Goal: Communication & Community: Answer question/provide support

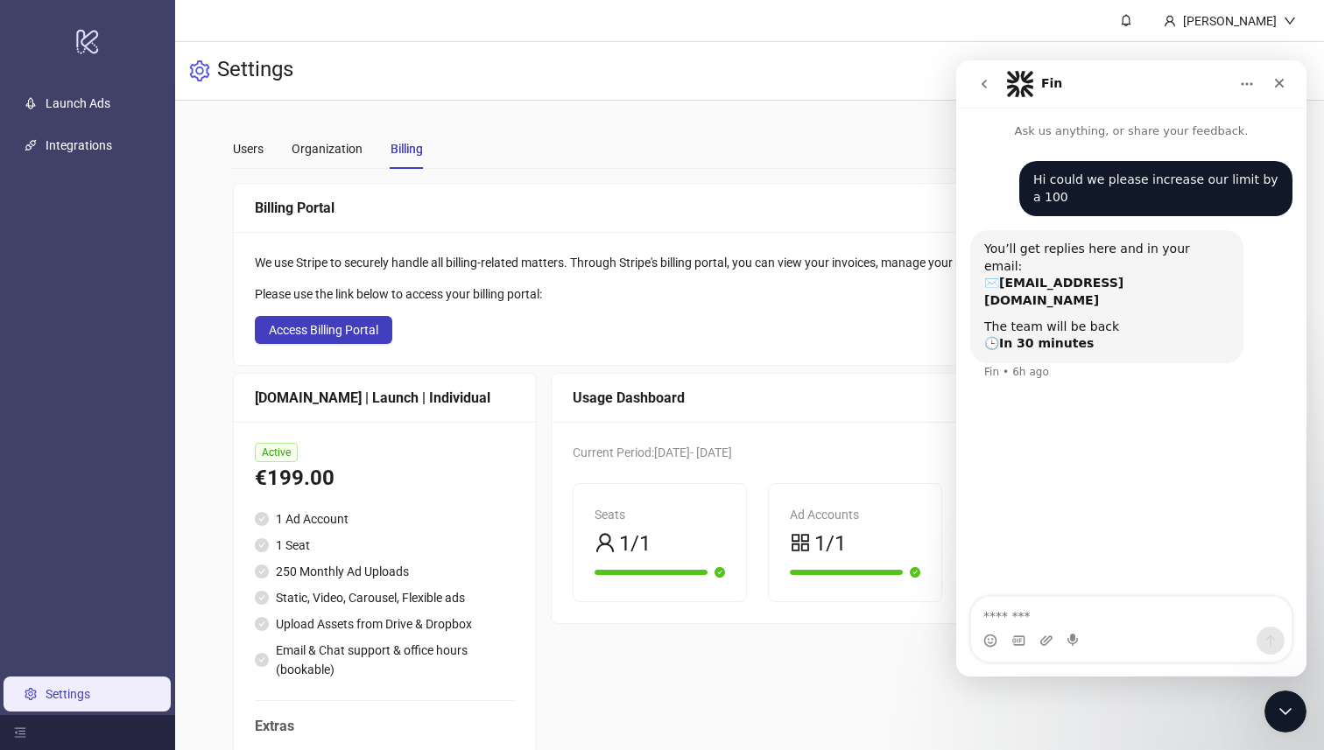
click at [984, 67] on button "go back" at bounding box center [984, 83] width 33 height 33
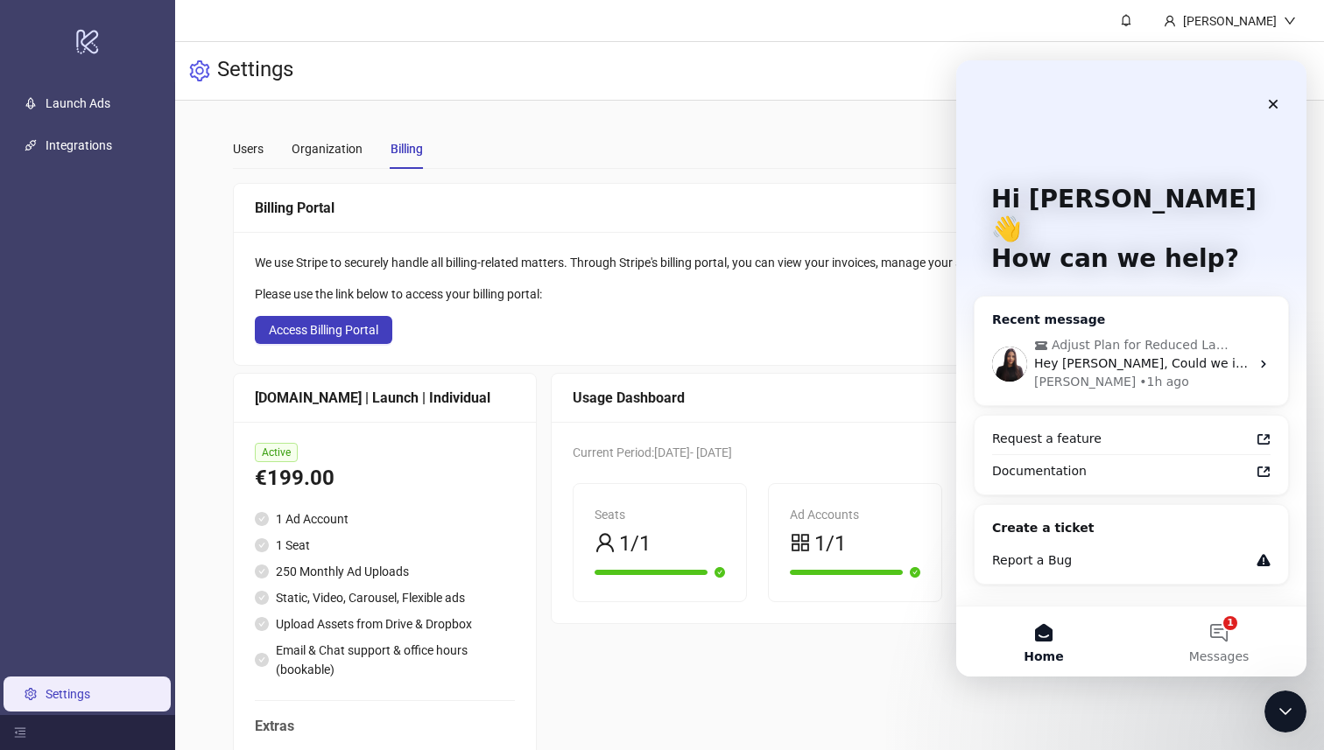
click at [1041, 341] on icon "Intercom messenger" at bounding box center [1041, 345] width 12 height 9
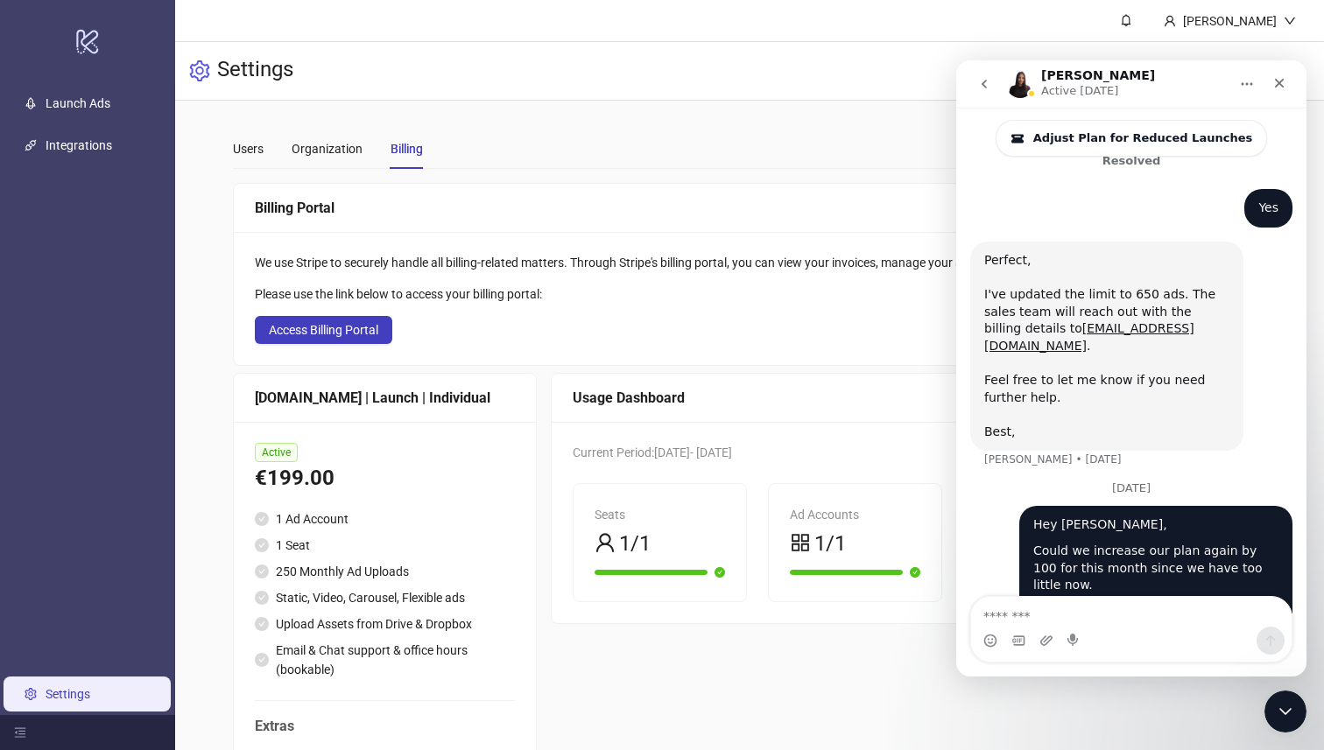
scroll to position [670, 0]
click at [997, 83] on button "go back" at bounding box center [984, 83] width 33 height 33
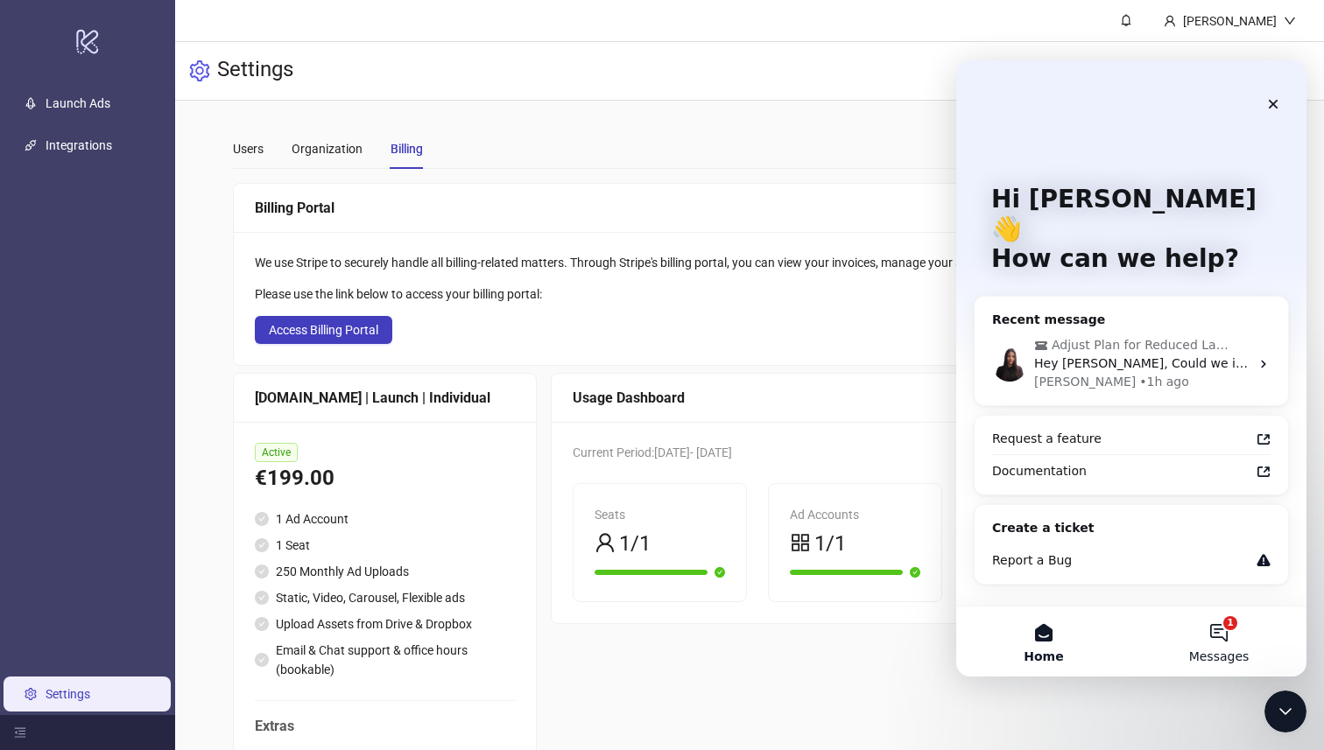
click at [1207, 625] on button "1 Messages" at bounding box center [1218, 642] width 175 height 70
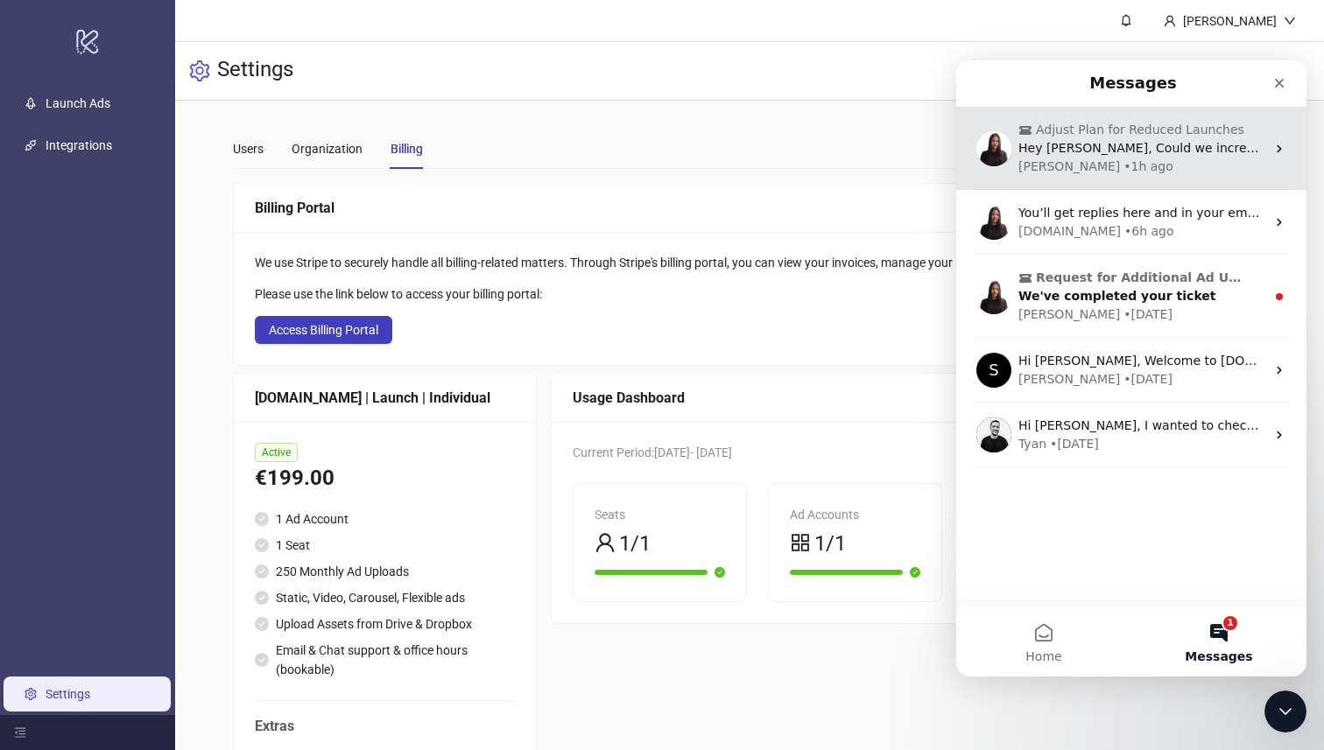
click at [1123, 173] on div "• 1h ago" at bounding box center [1148, 167] width 50 height 18
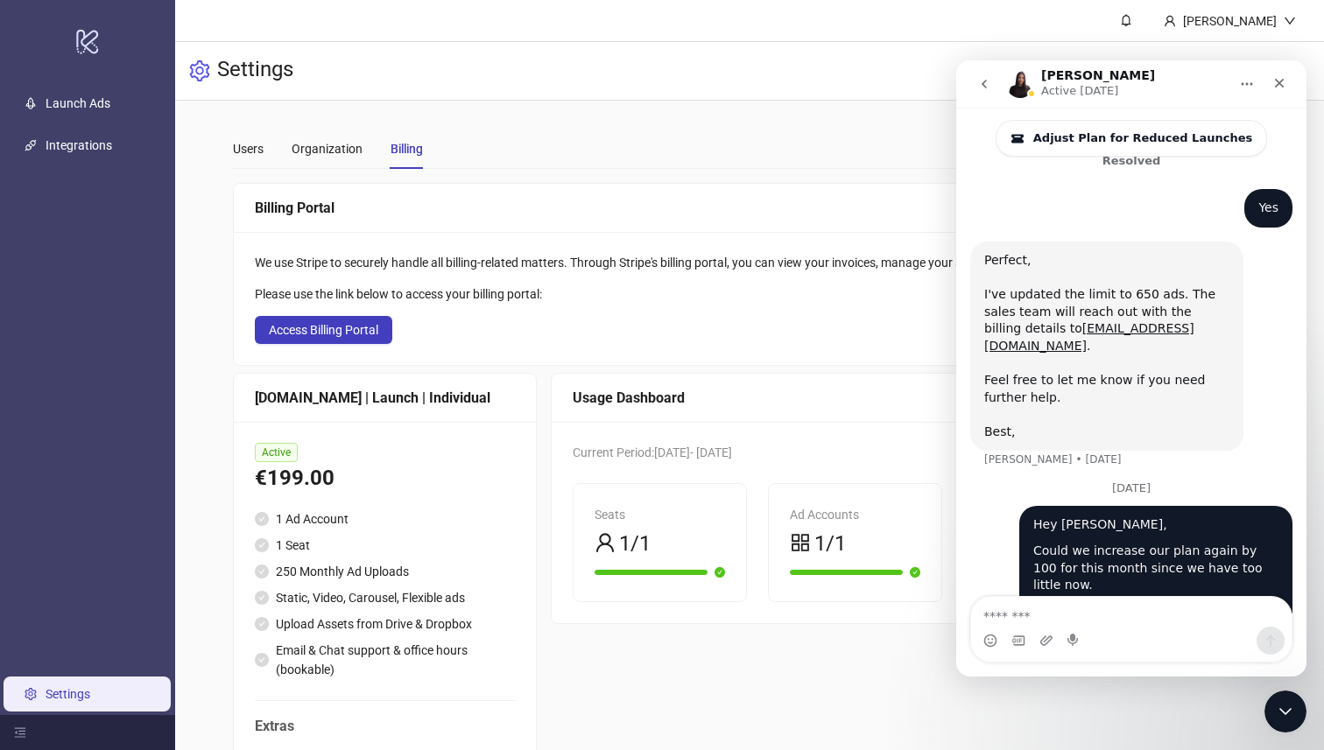
scroll to position [670, 0]
click at [1065, 133] on span "Adjust Plan for Reduced Launches" at bounding box center [1142, 138] width 219 height 14
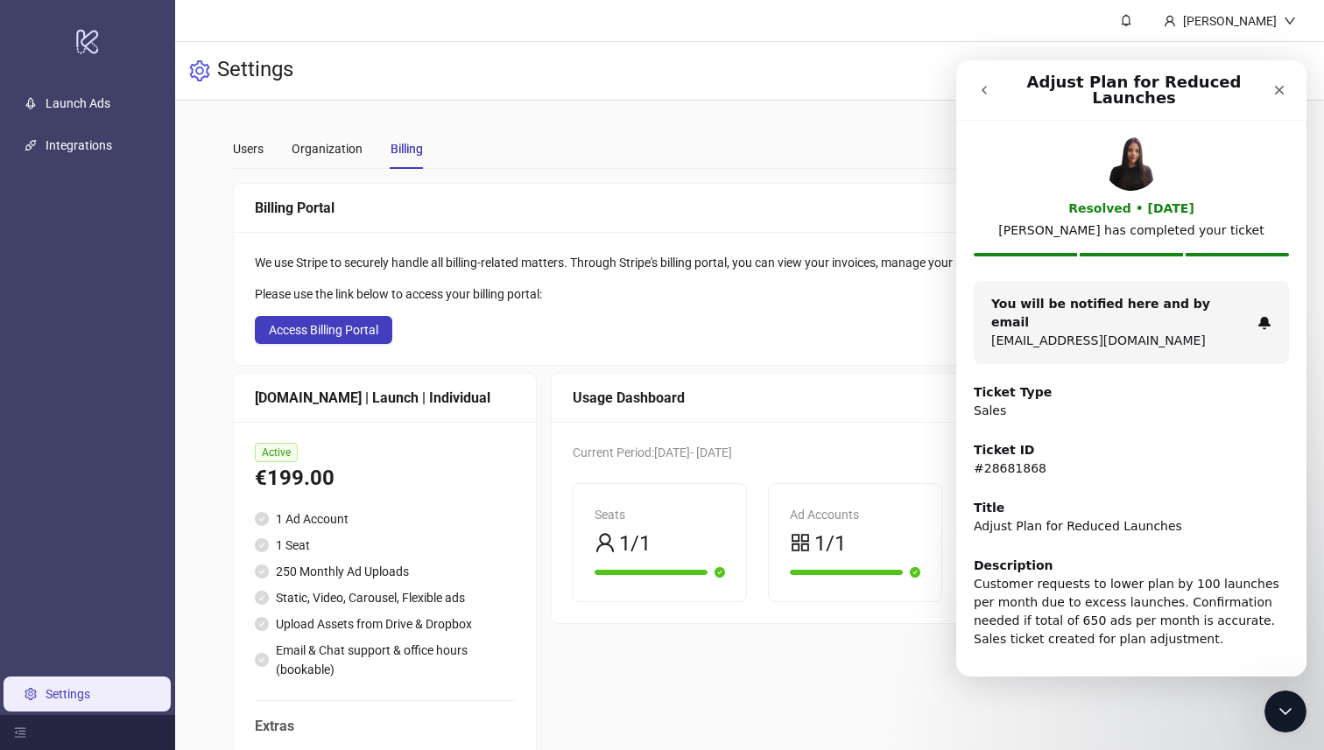
scroll to position [119, 0]
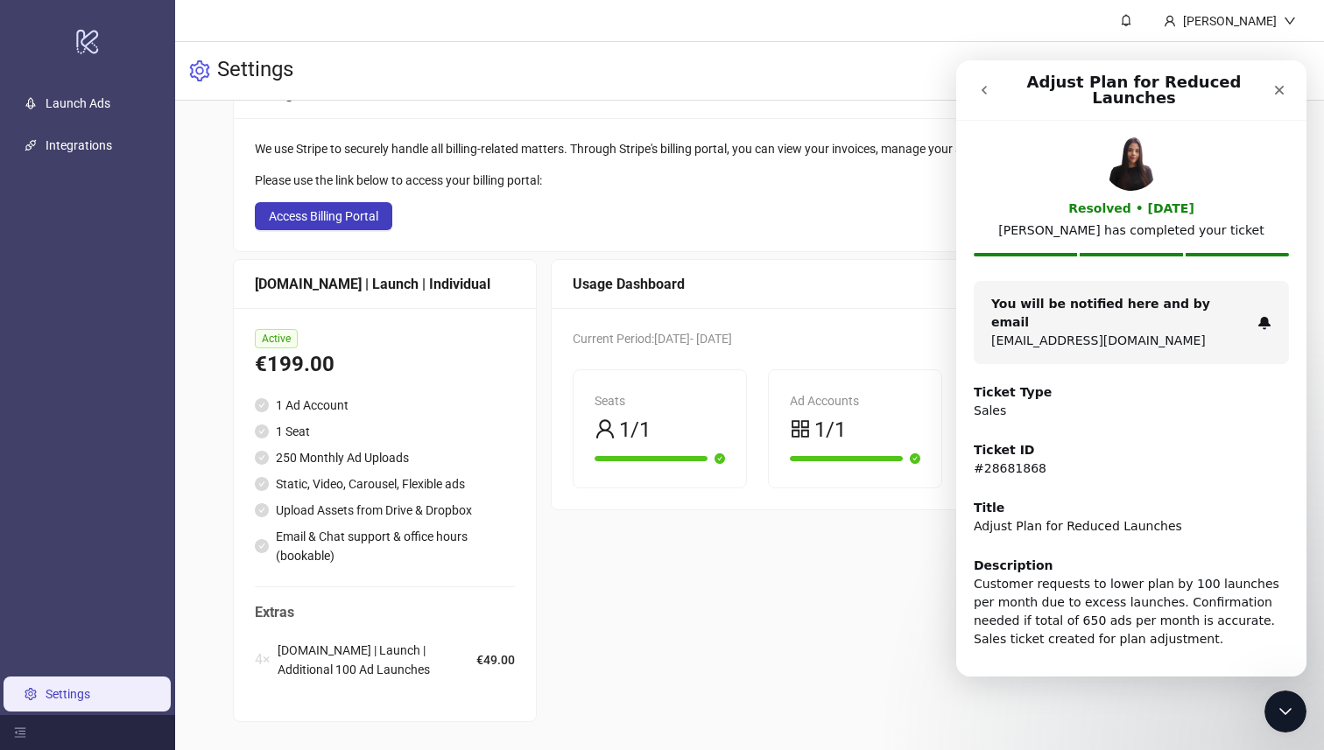
click at [970, 81] on button "go back" at bounding box center [984, 90] width 33 height 33
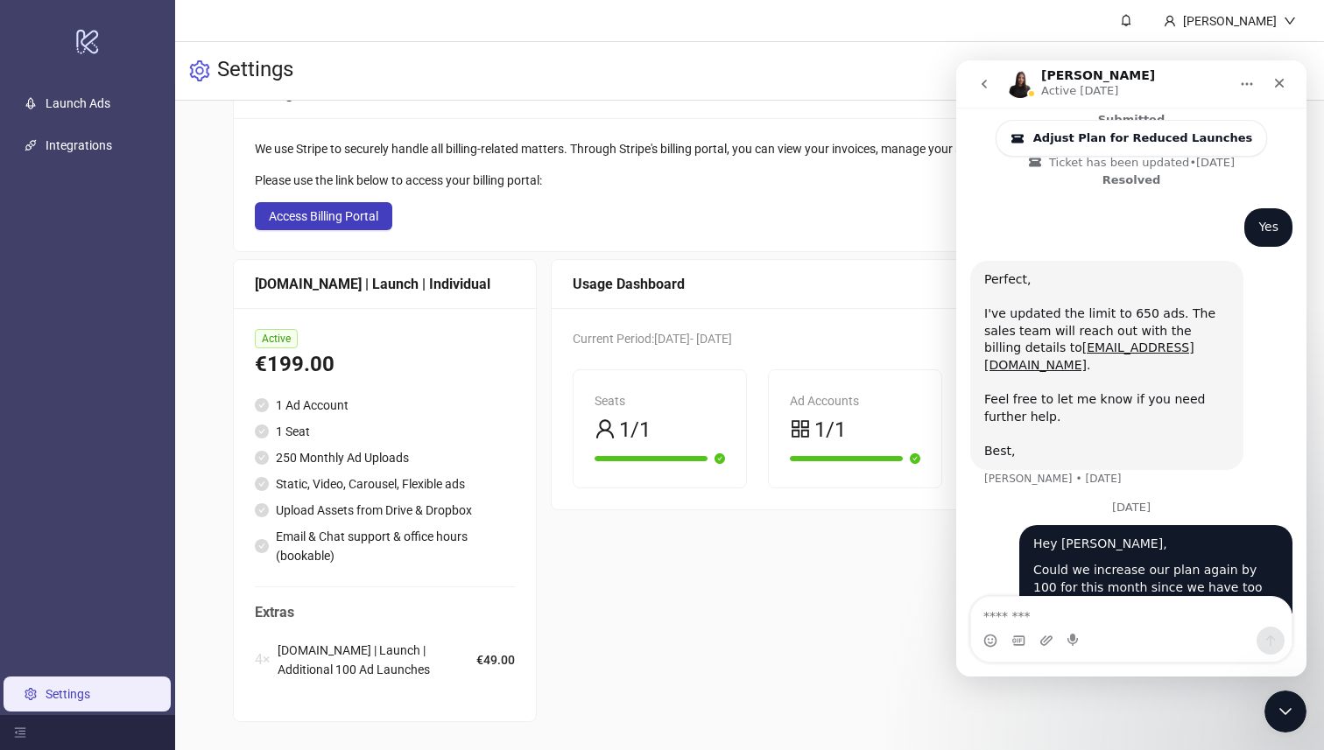
scroll to position [670, 0]
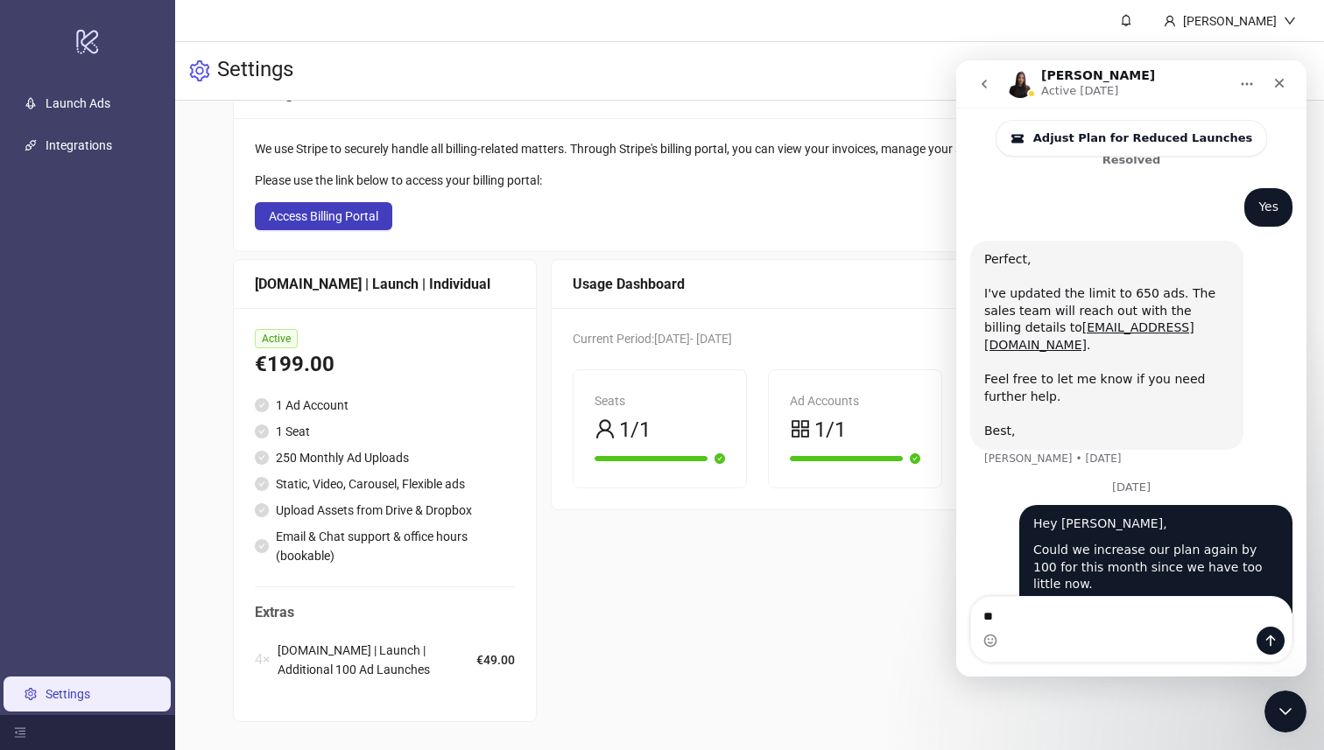
type textarea "*"
click at [970, 81] on button "go back" at bounding box center [984, 83] width 33 height 33
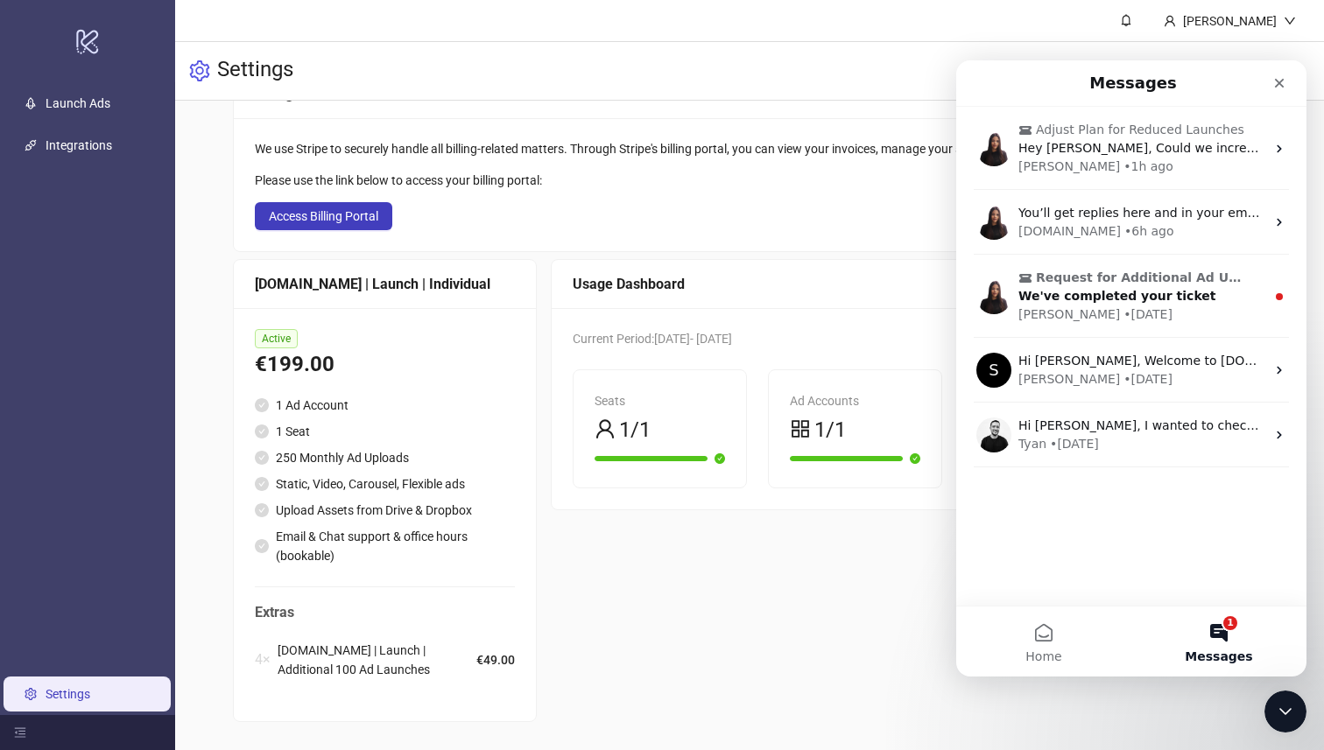
scroll to position [0, 0]
click at [1075, 667] on button "Home" at bounding box center [1043, 642] width 175 height 70
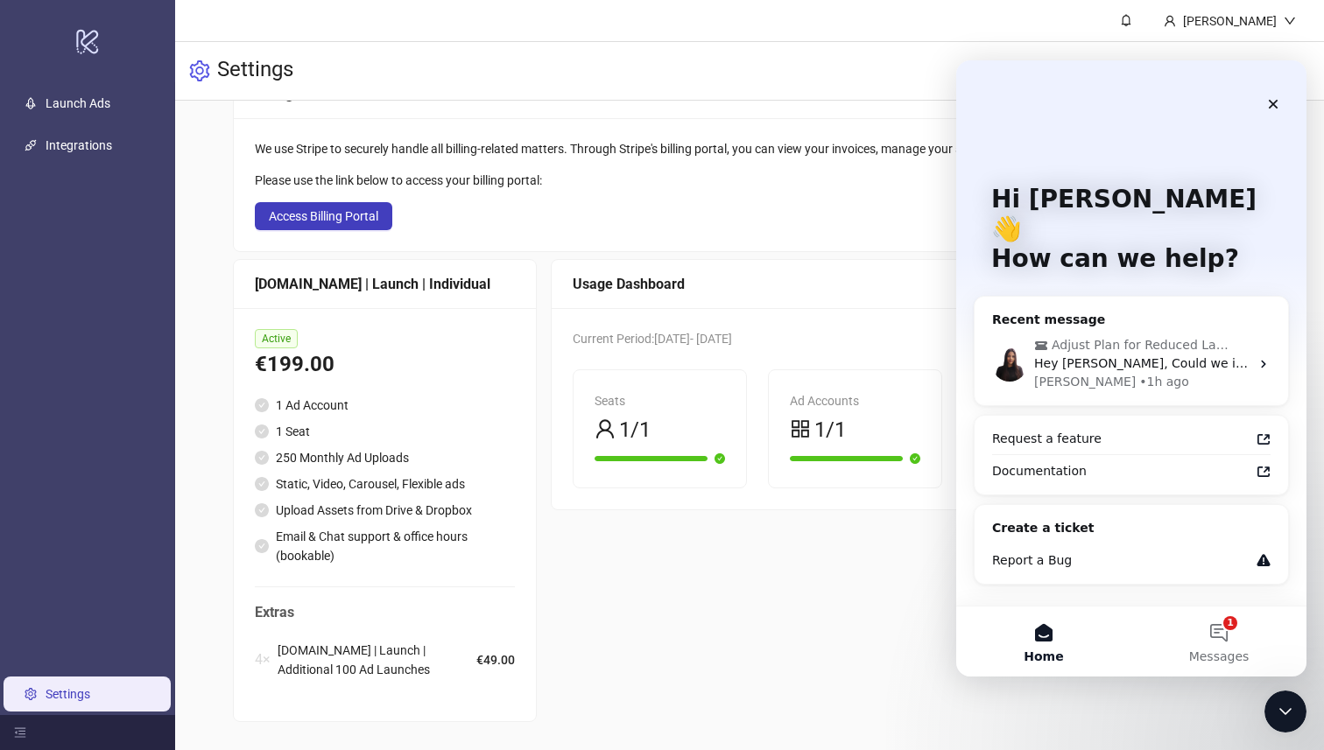
click at [288, 140] on div "We use Stripe to securely handle all billing-related matters. Through Stripe's …" at bounding box center [696, 148] width 882 height 19
click at [1248, 725] on main "Users Organization Billing Add people who can access your organization as edito…" at bounding box center [749, 369] width 1060 height 764
click at [1271, 724] on div "Close Intercom Messenger" at bounding box center [1283, 709] width 42 height 42
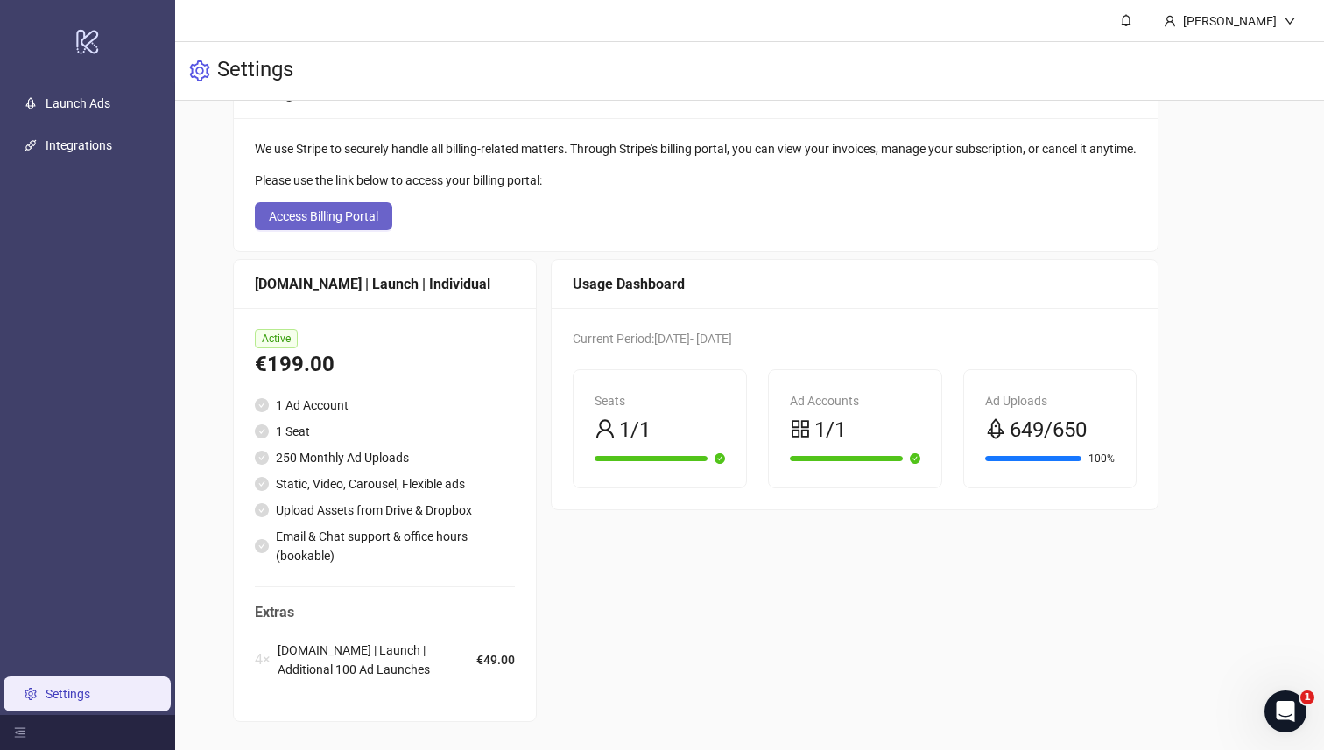
click at [377, 216] on span "Access Billing Portal" at bounding box center [323, 216] width 109 height 14
click at [1290, 724] on div "Open Intercom Messenger" at bounding box center [1283, 709] width 58 height 58
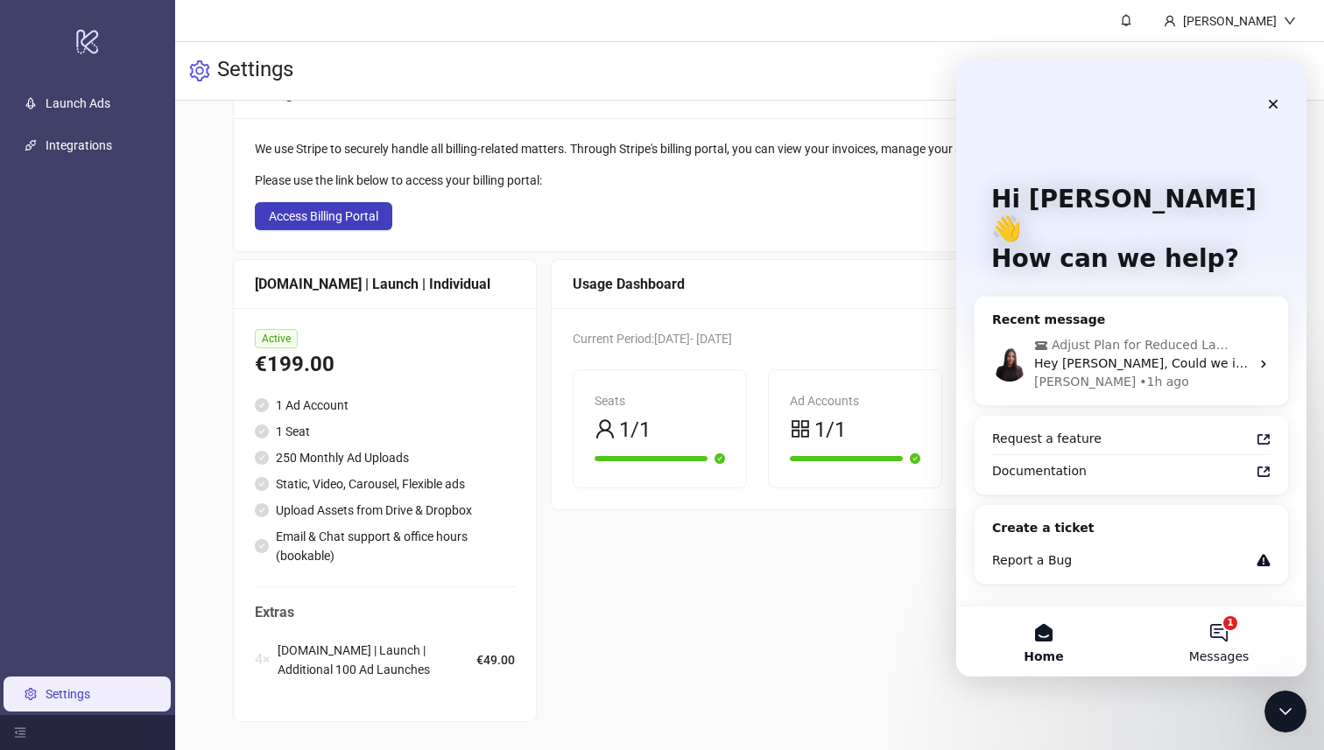
click at [1212, 626] on button "1 Messages" at bounding box center [1218, 642] width 175 height 70
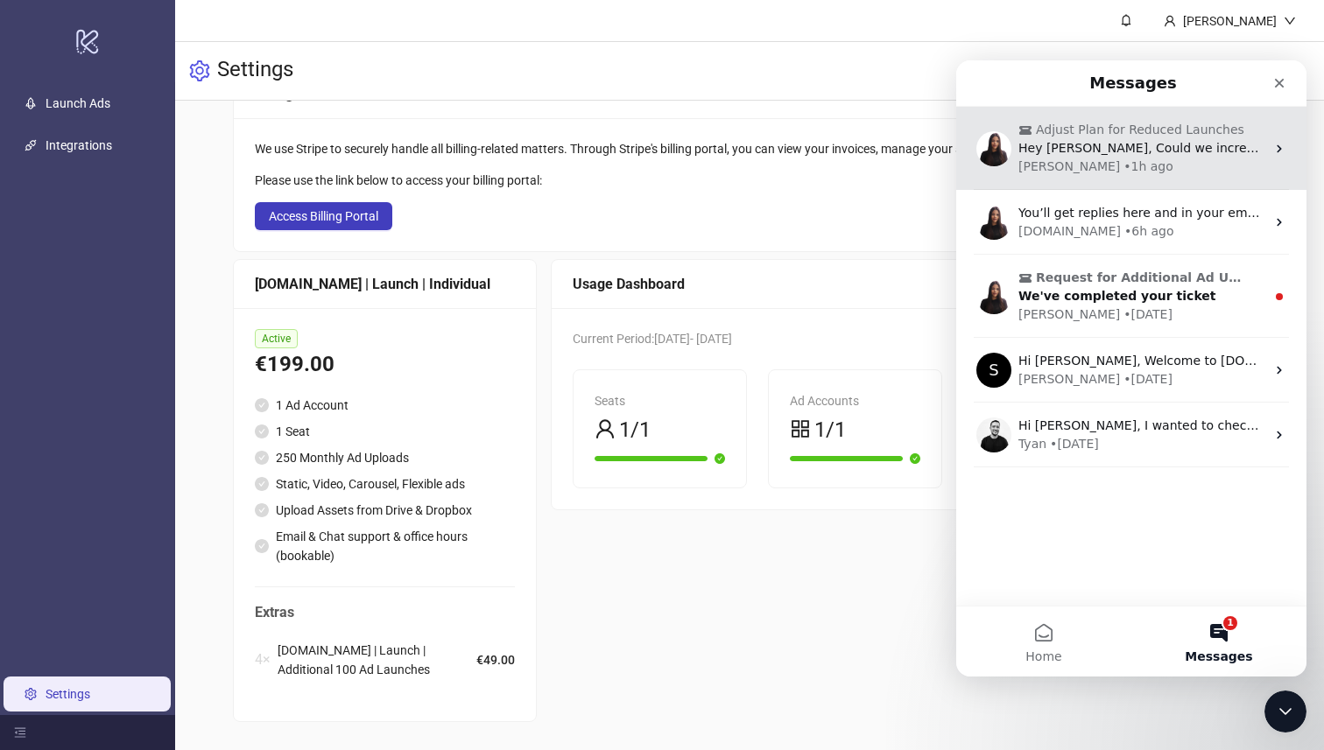
click at [1042, 168] on div "[PERSON_NAME]" at bounding box center [1069, 167] width 102 height 18
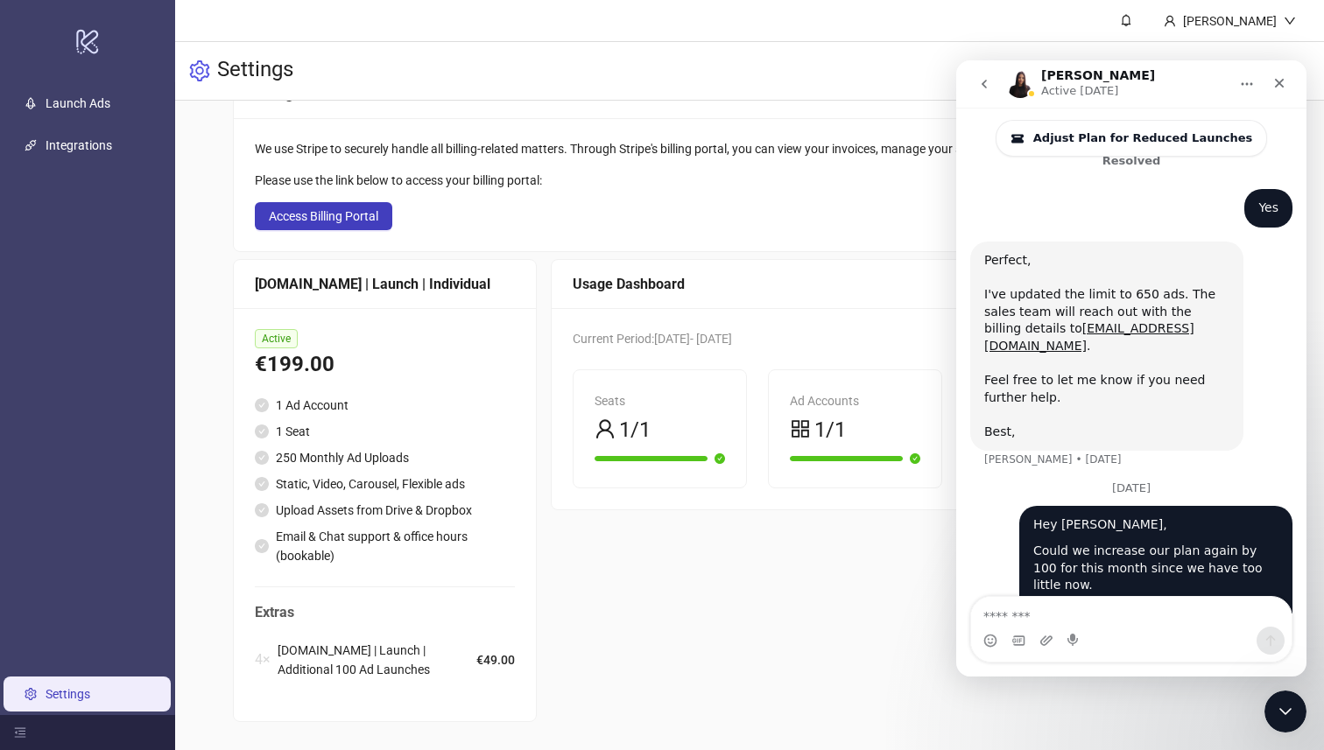
scroll to position [670, 0]
click at [990, 86] on icon "go back" at bounding box center [984, 84] width 14 height 14
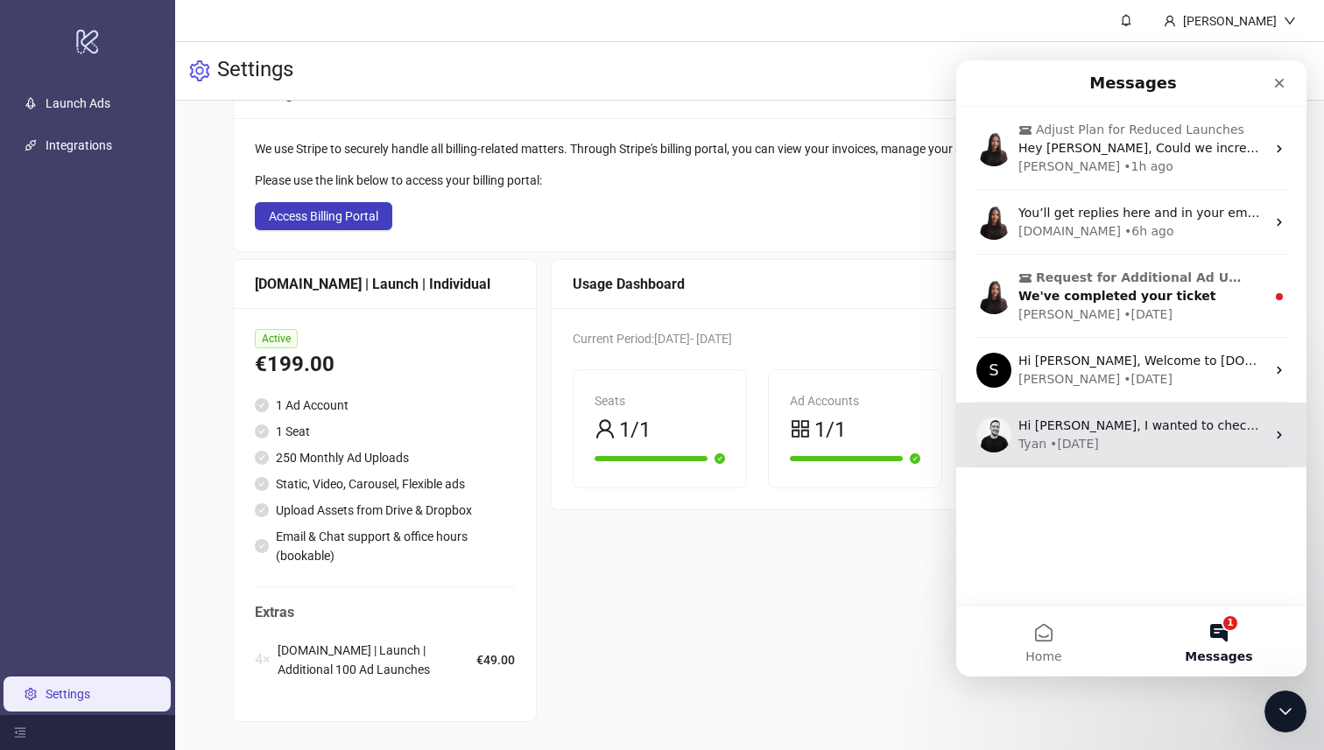
click at [1035, 454] on div "Hi Surjan, I wanted to check in to see how your trial is going. Is the platform…" at bounding box center [1131, 435] width 350 height 65
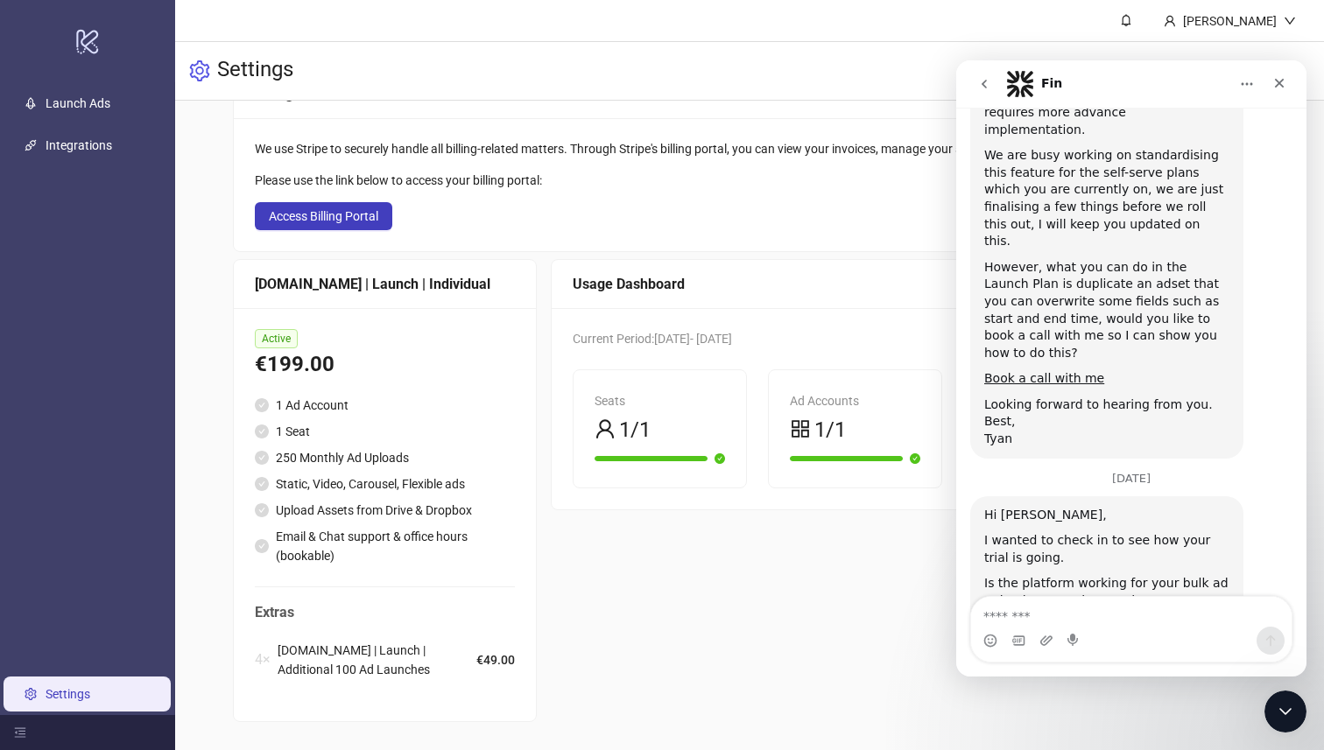
scroll to position [944, 0]
click at [989, 87] on icon "go back" at bounding box center [984, 84] width 14 height 14
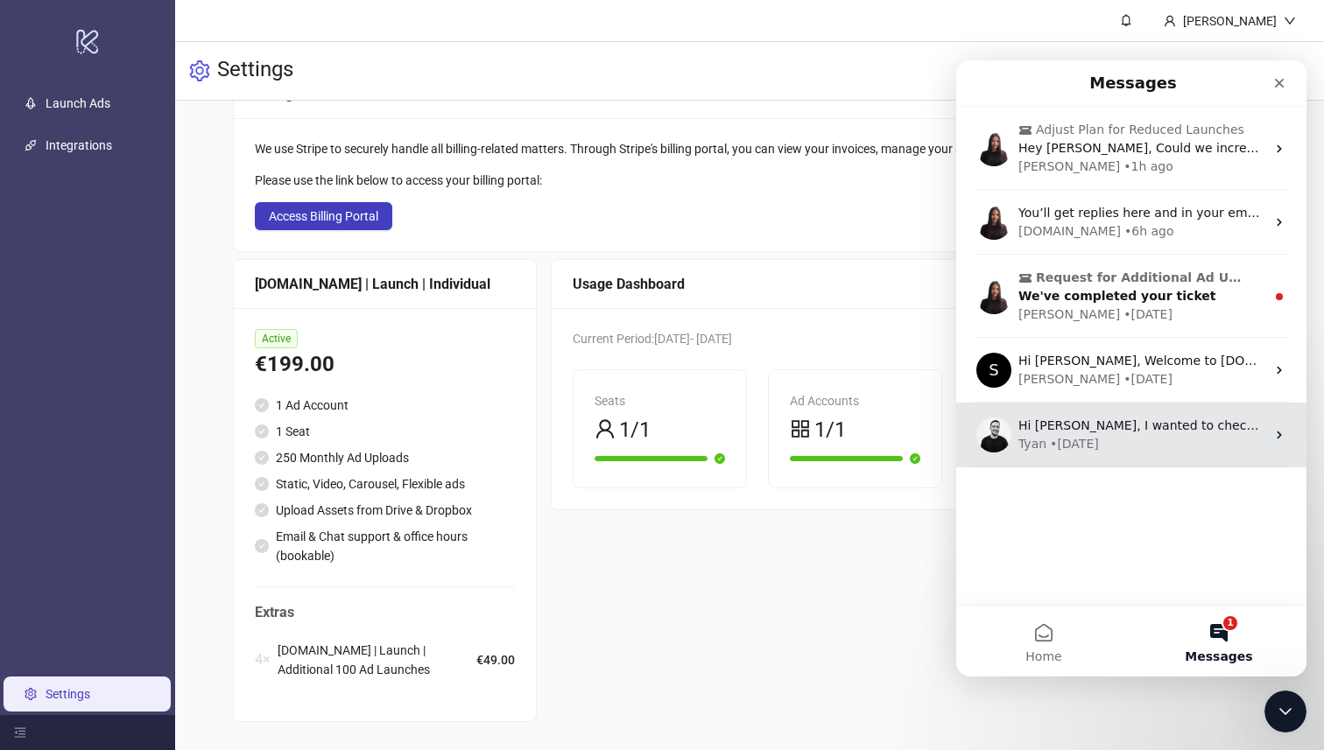
click at [1053, 415] on div "Hi Surjan, I wanted to check in to see how your trial is going. Is the platform…" at bounding box center [1131, 435] width 350 height 65
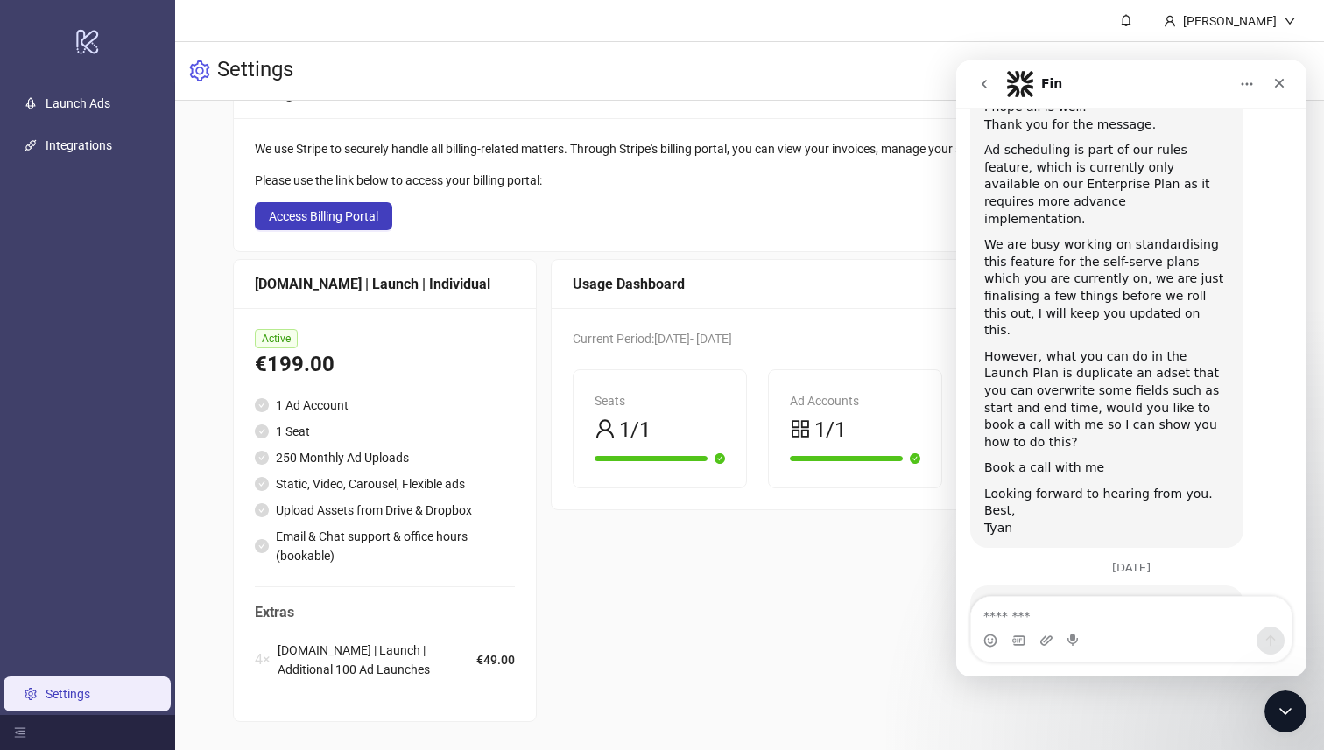
scroll to position [944, 0]
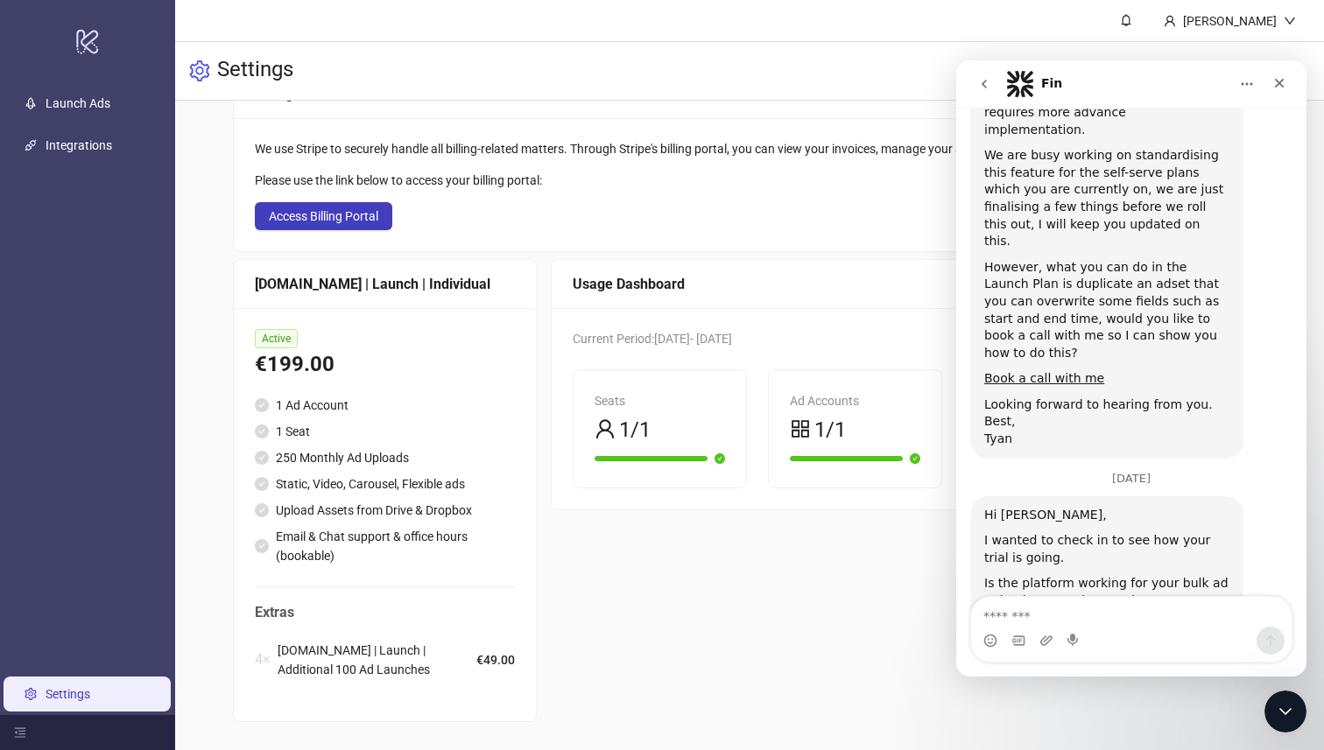
click at [990, 88] on icon "go back" at bounding box center [984, 84] width 14 height 14
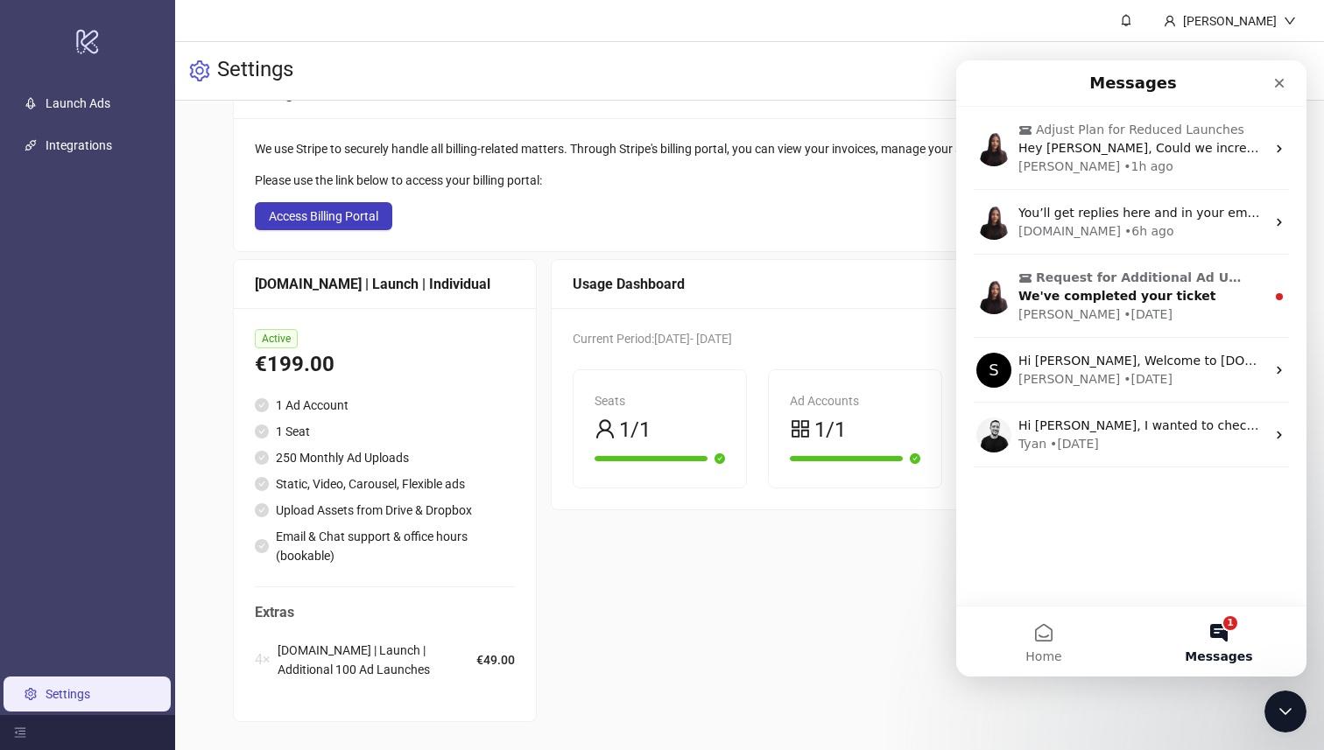
scroll to position [0, 0]
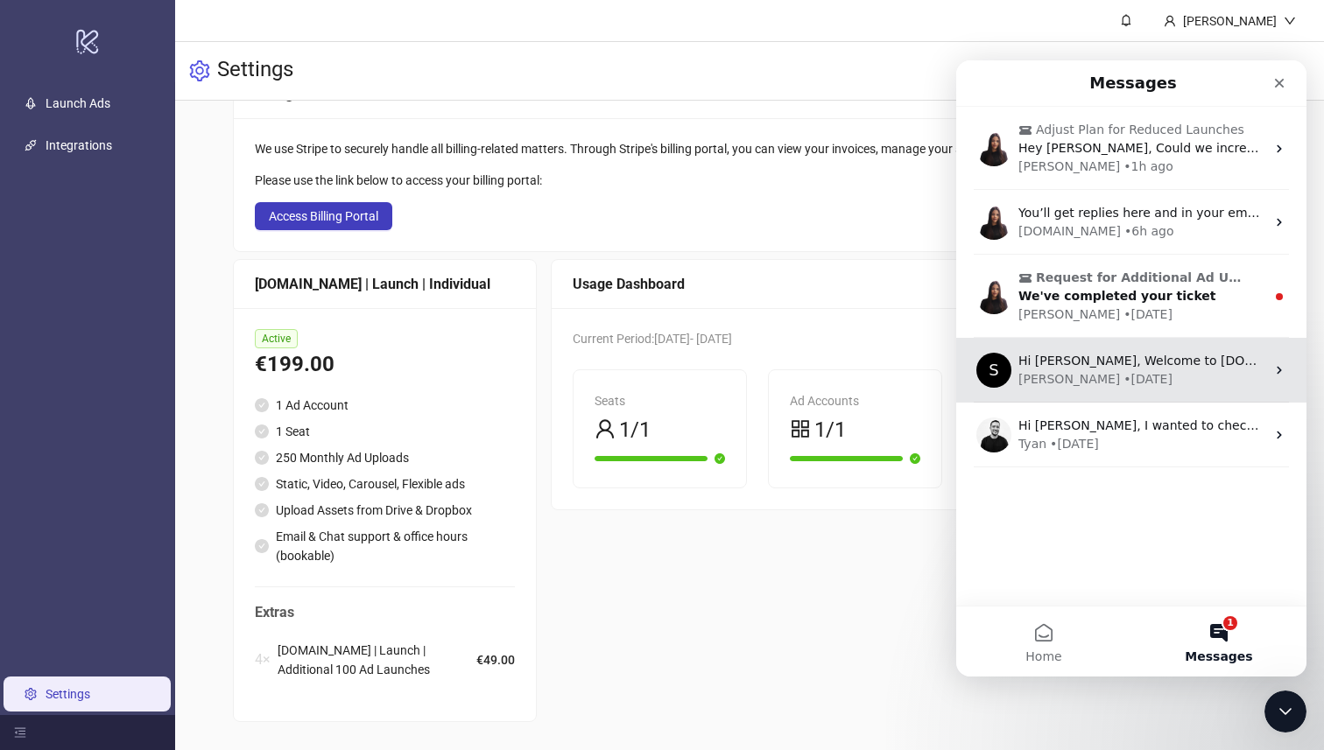
click at [1049, 377] on div "Simon" at bounding box center [1069, 379] width 102 height 18
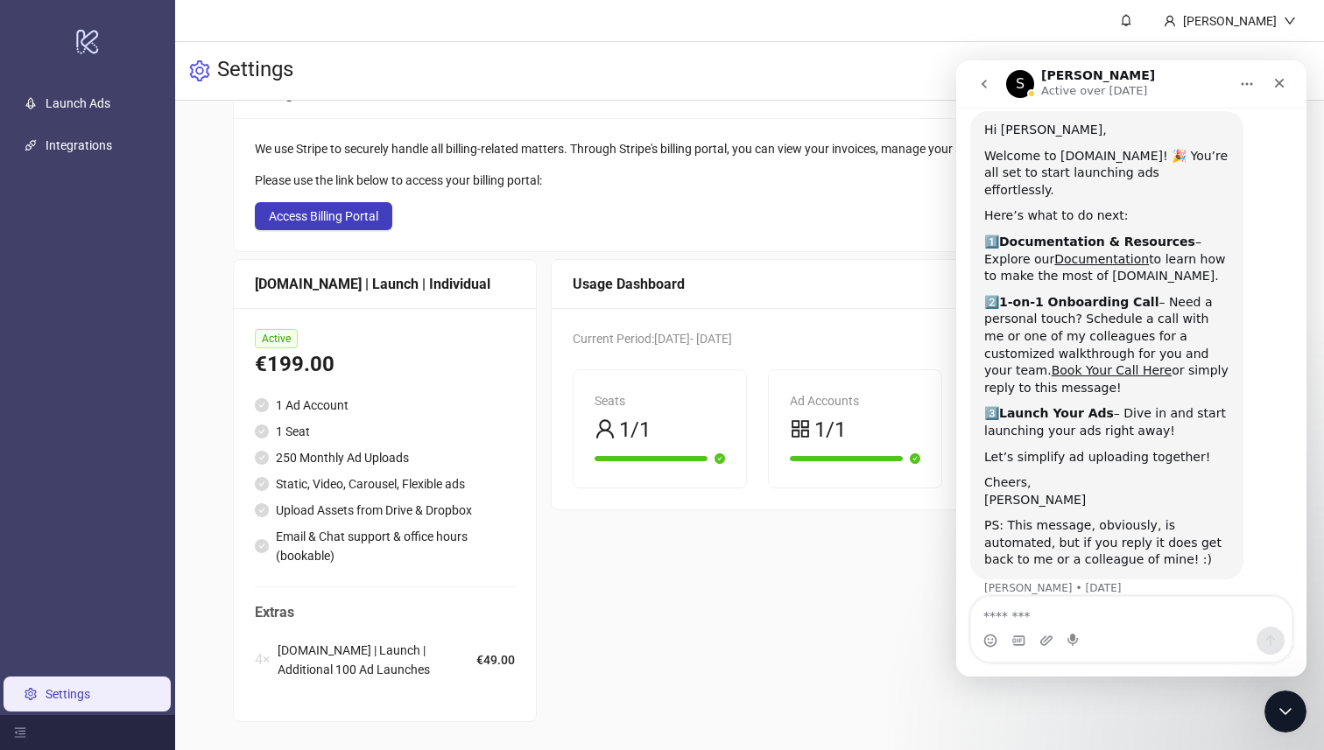
scroll to position [52, 0]
click at [996, 83] on button "go back" at bounding box center [984, 83] width 33 height 33
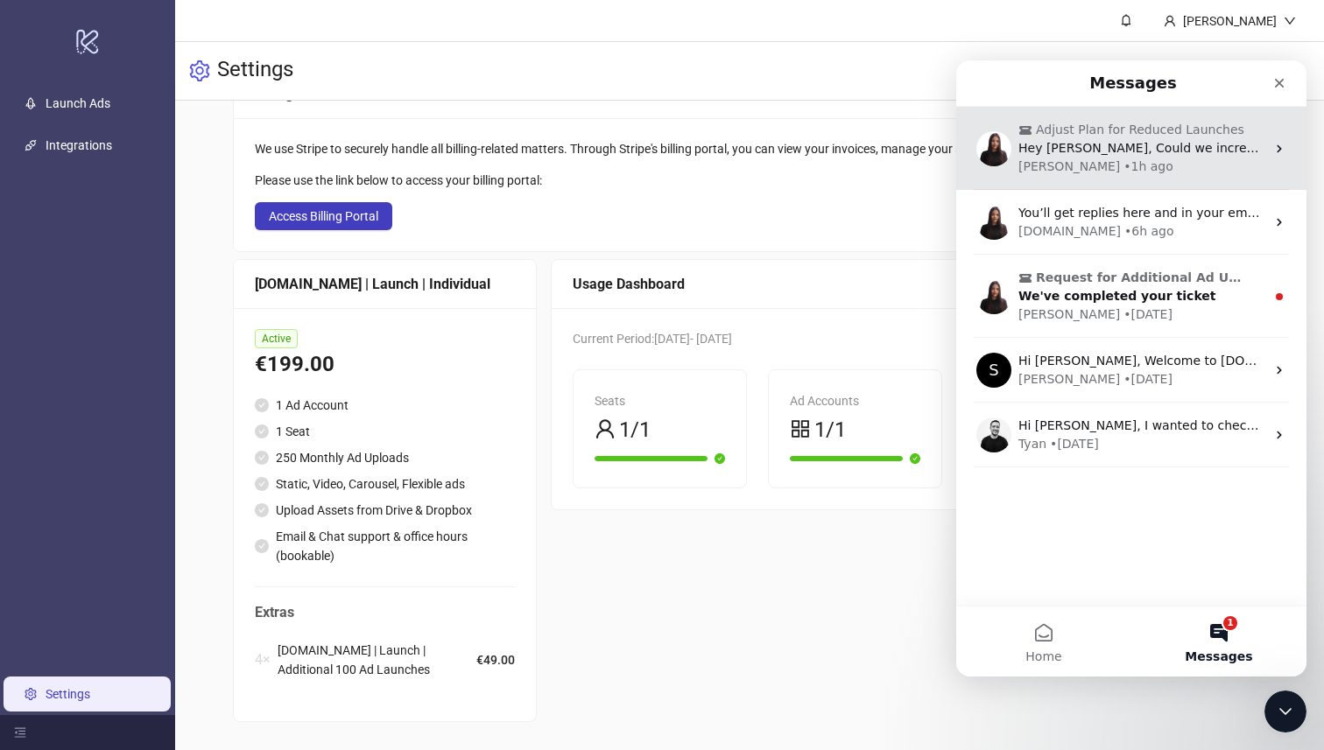
click at [1049, 184] on div "Adjust Plan for Reduced Launches Hey Laura, Could we increase our plan again by…" at bounding box center [1131, 148] width 350 height 83
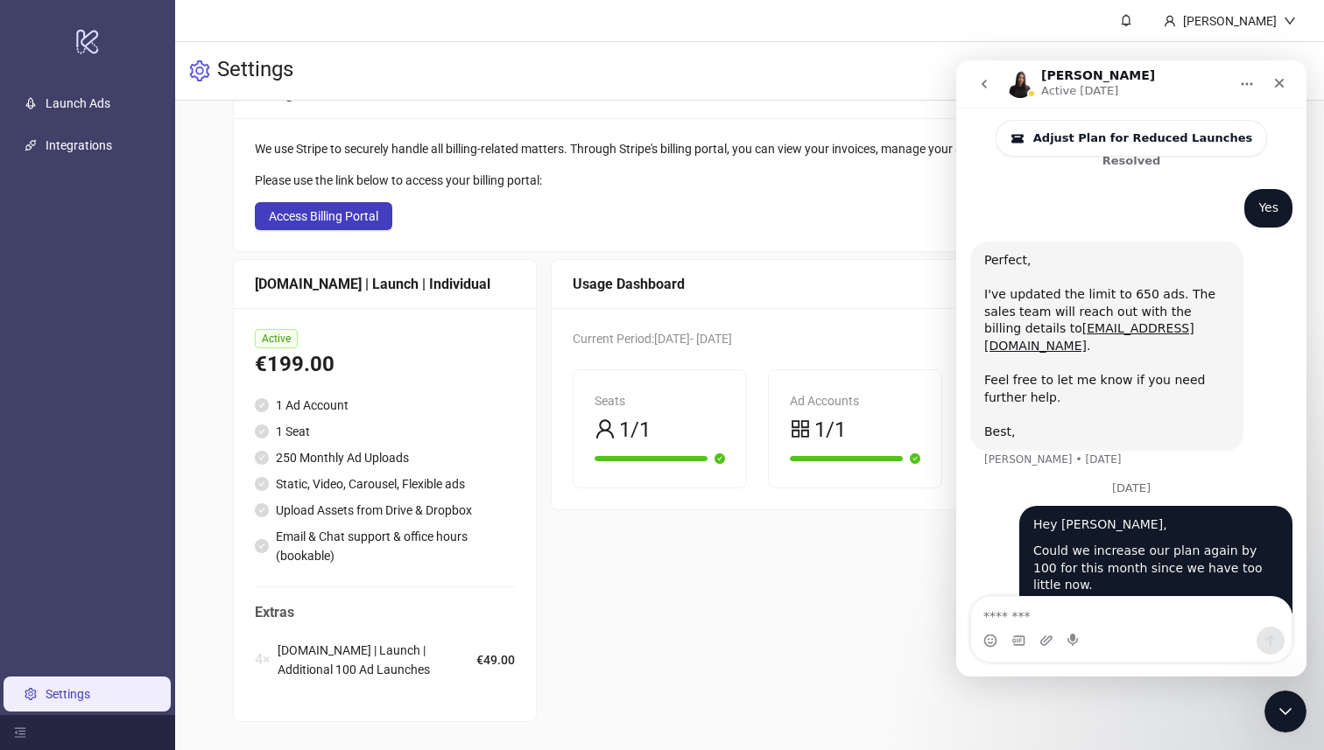
scroll to position [670, 0]
type textarea "*********"
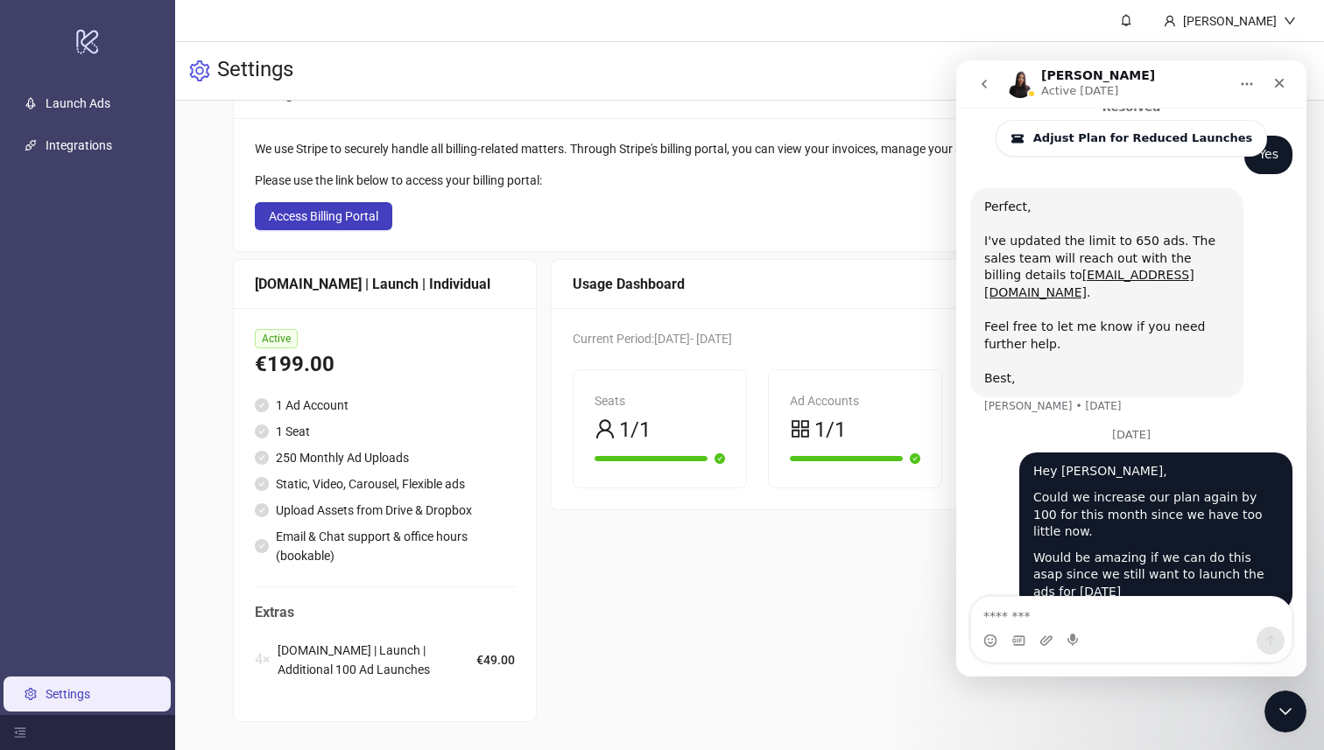
click at [1065, 109] on div "Adjust Plan for Reduced Launches" at bounding box center [1131, 132] width 350 height 49
click at [1065, 83] on p "Active [DATE]" at bounding box center [1079, 91] width 77 height 18
click at [1031, 84] on img "Intercom messenger" at bounding box center [1020, 84] width 28 height 28
click at [1018, 84] on img "Intercom messenger" at bounding box center [1020, 84] width 28 height 28
click at [1079, 627] on div "Intercom messenger" at bounding box center [1074, 641] width 14 height 28
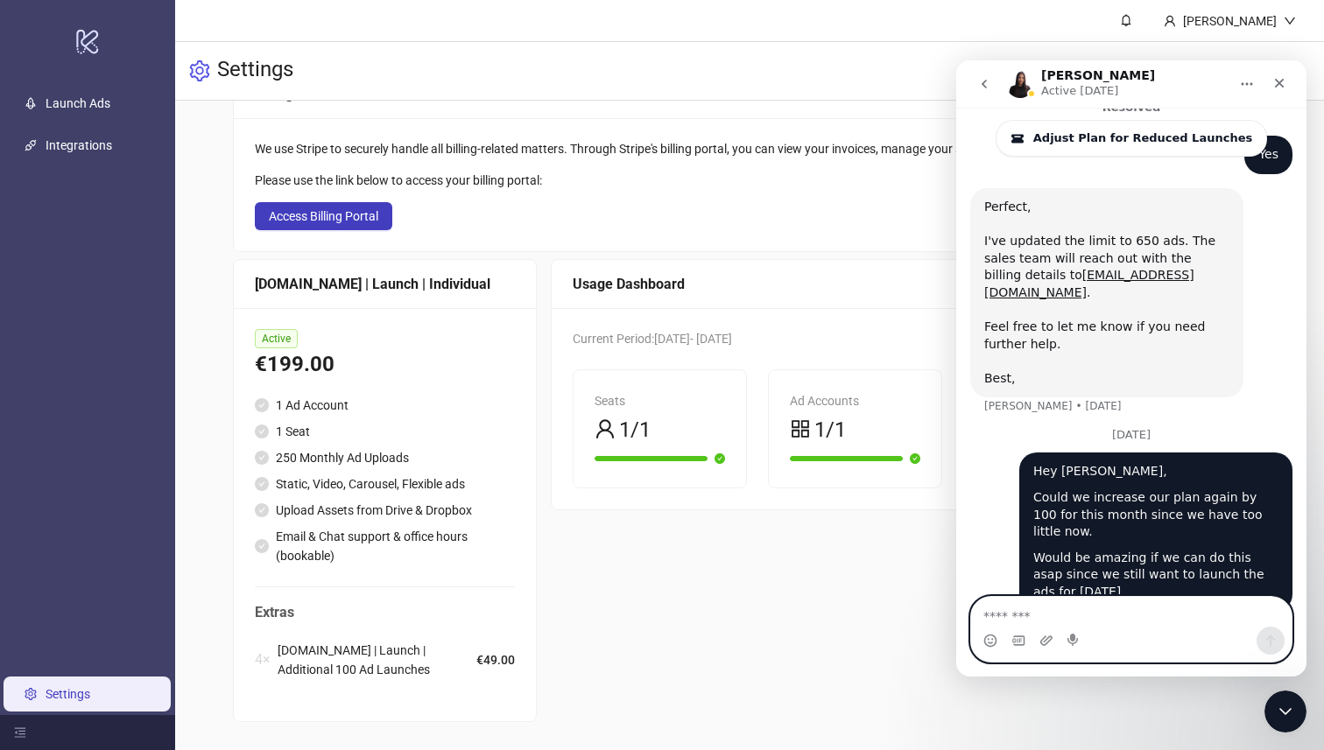
click at [1079, 619] on textarea "Message…" at bounding box center [1131, 612] width 320 height 30
type textarea "**********"
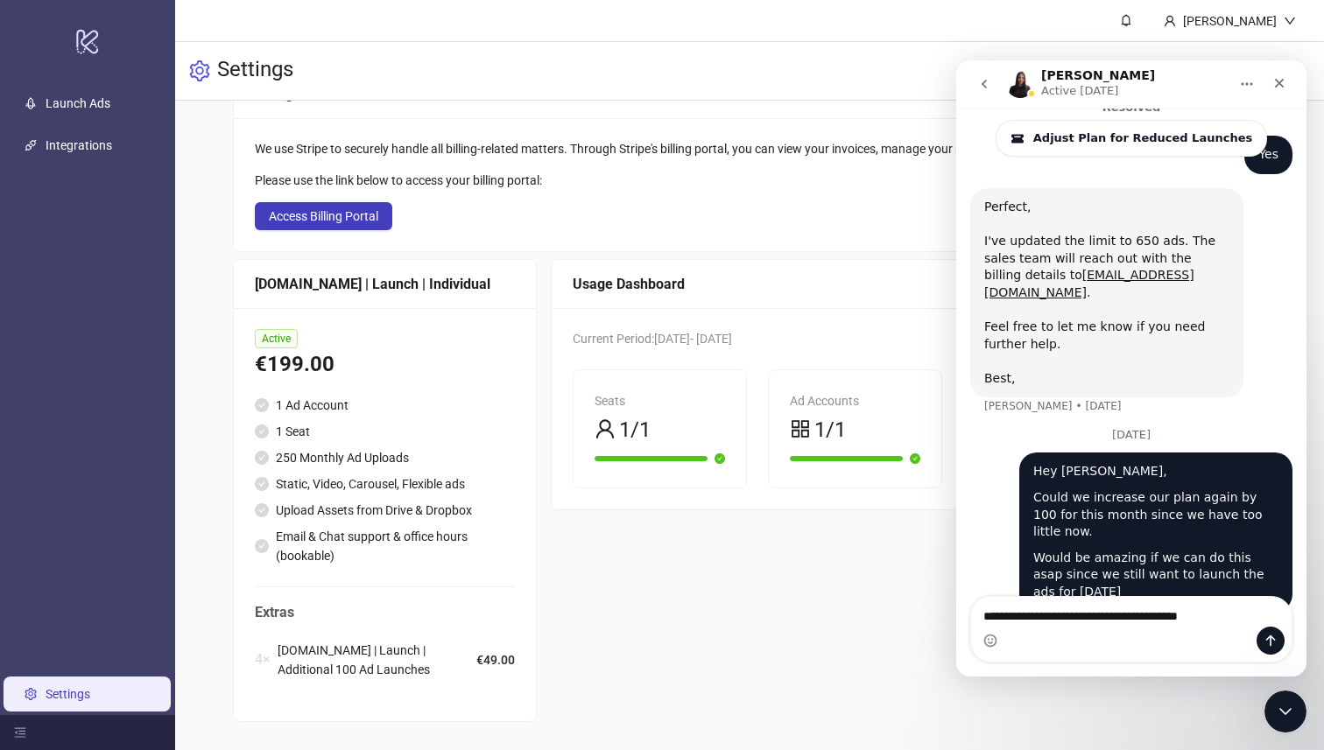
click at [1035, 629] on div "Intercom messenger" at bounding box center [1131, 641] width 320 height 28
click at [1035, 617] on textarea "**********" at bounding box center [1131, 612] width 320 height 30
click at [973, 88] on button "go back" at bounding box center [984, 83] width 33 height 33
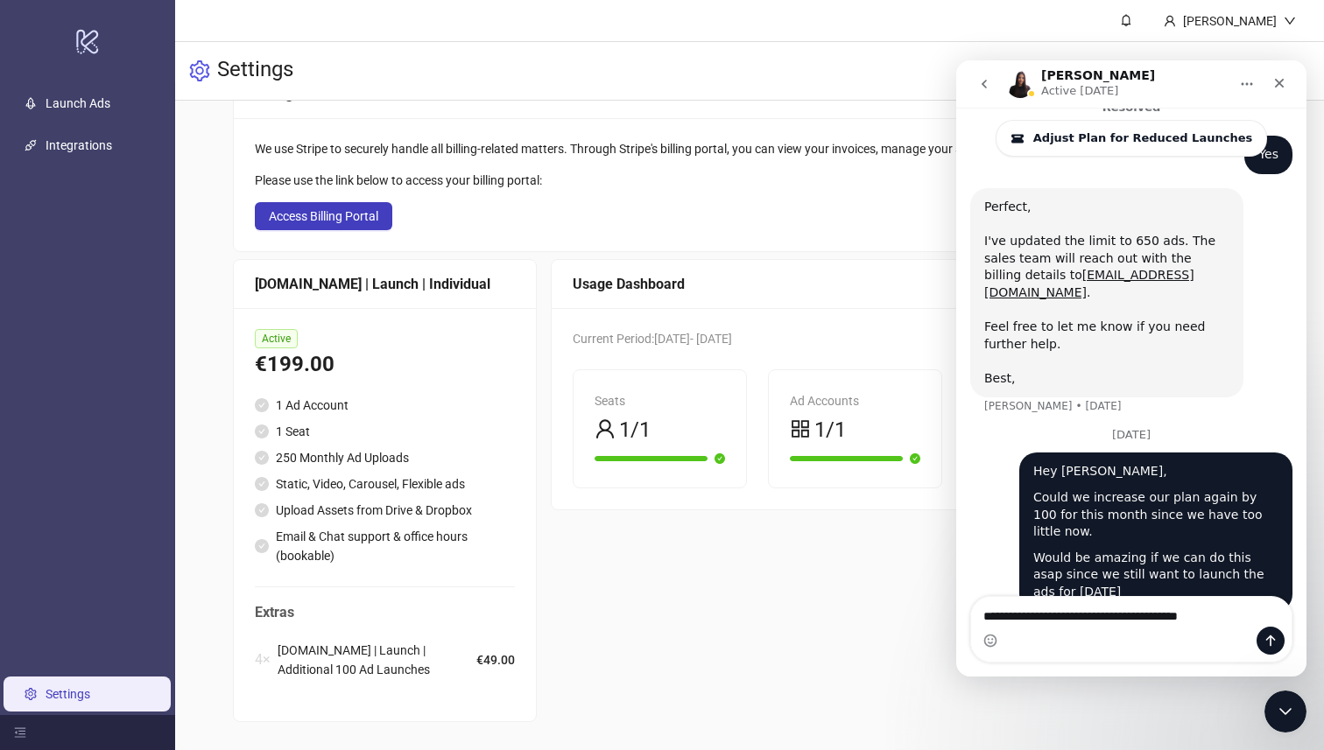
scroll to position [0, 0]
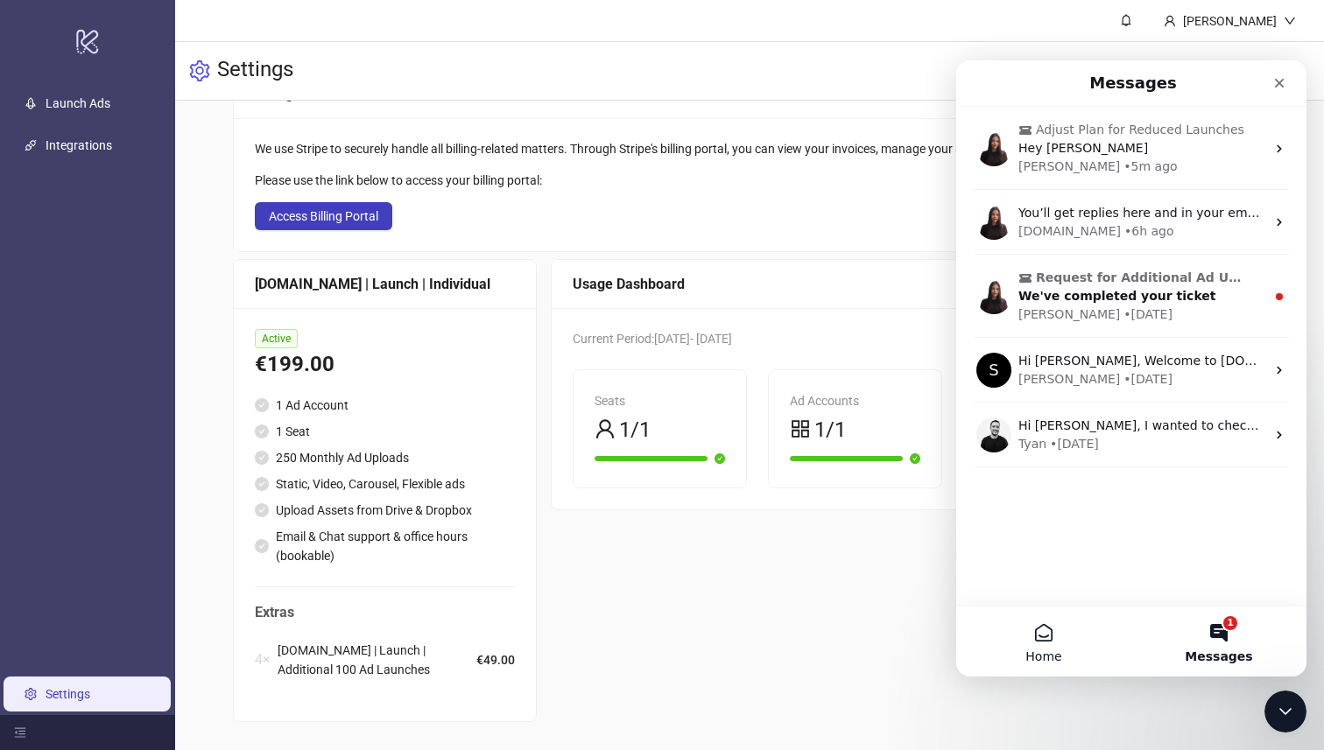
click at [1096, 650] on button "Home" at bounding box center [1043, 642] width 175 height 70
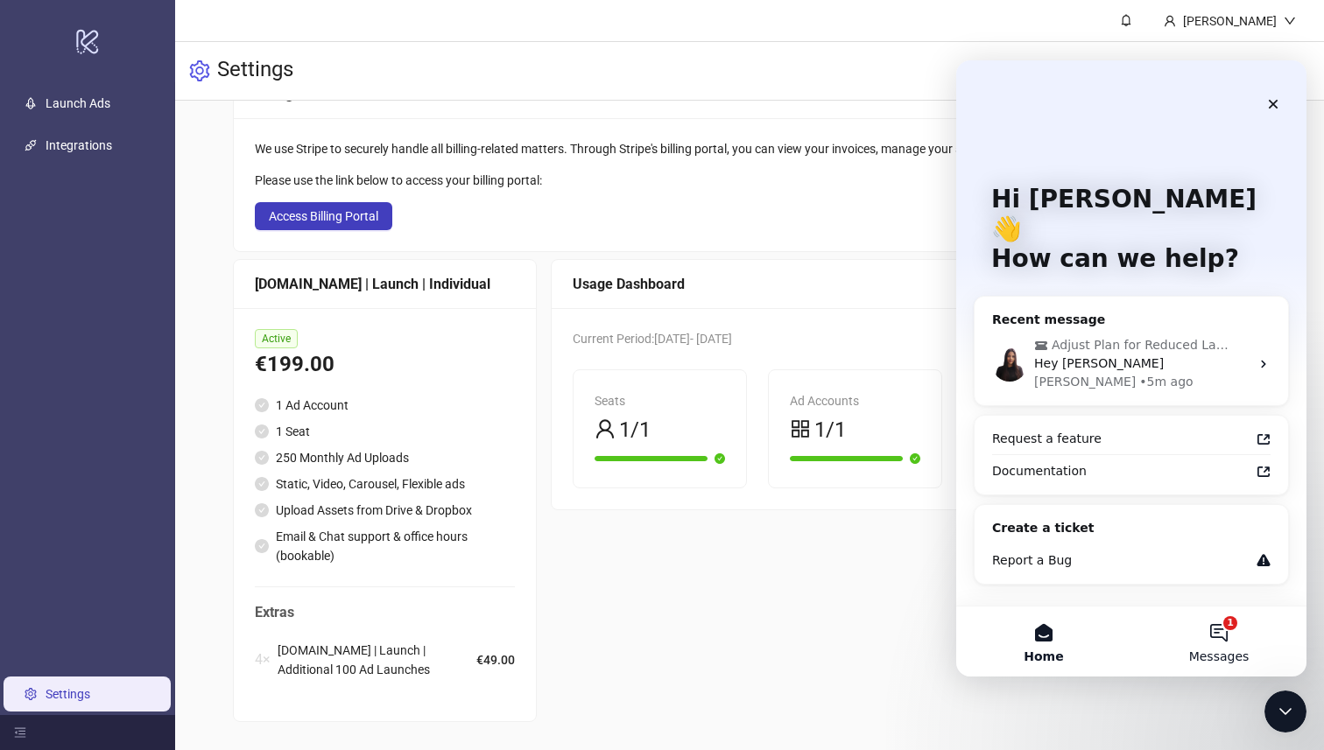
click at [1194, 647] on button "1 Messages" at bounding box center [1218, 642] width 175 height 70
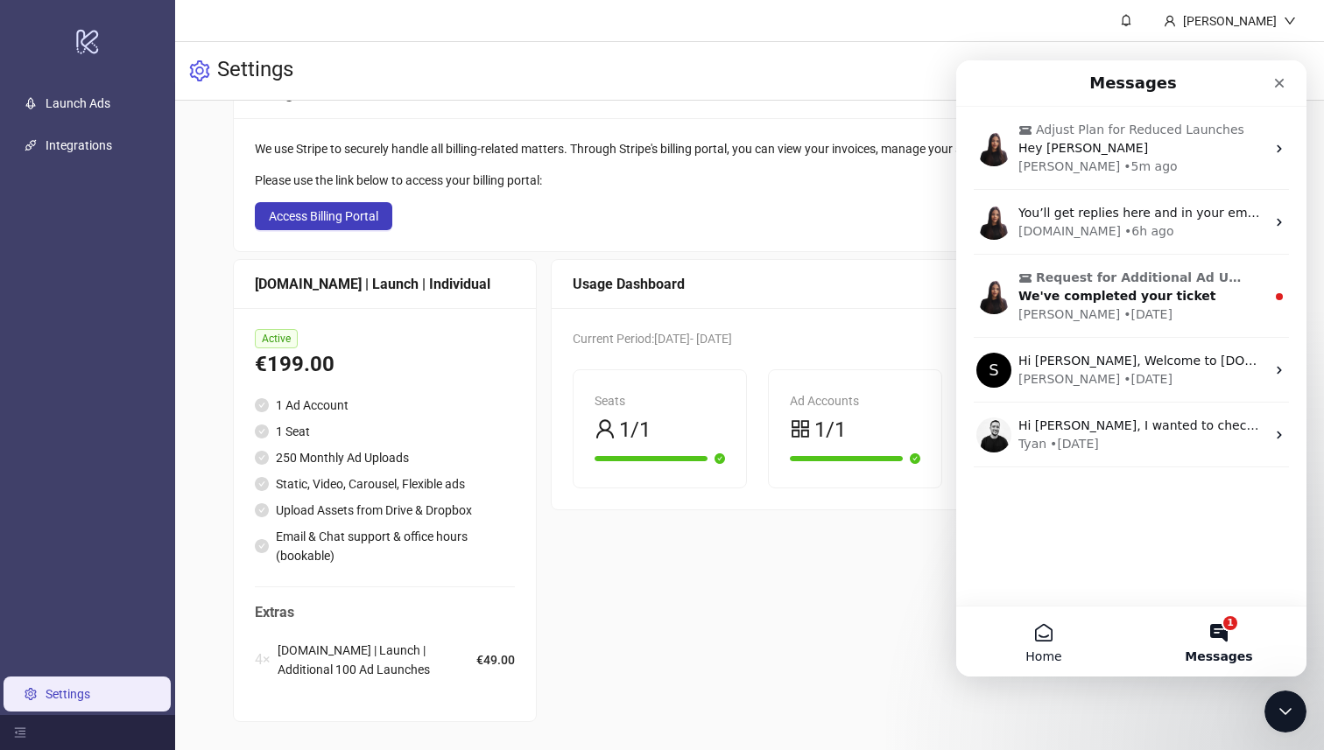
click at [1057, 627] on button "Home" at bounding box center [1043, 642] width 175 height 70
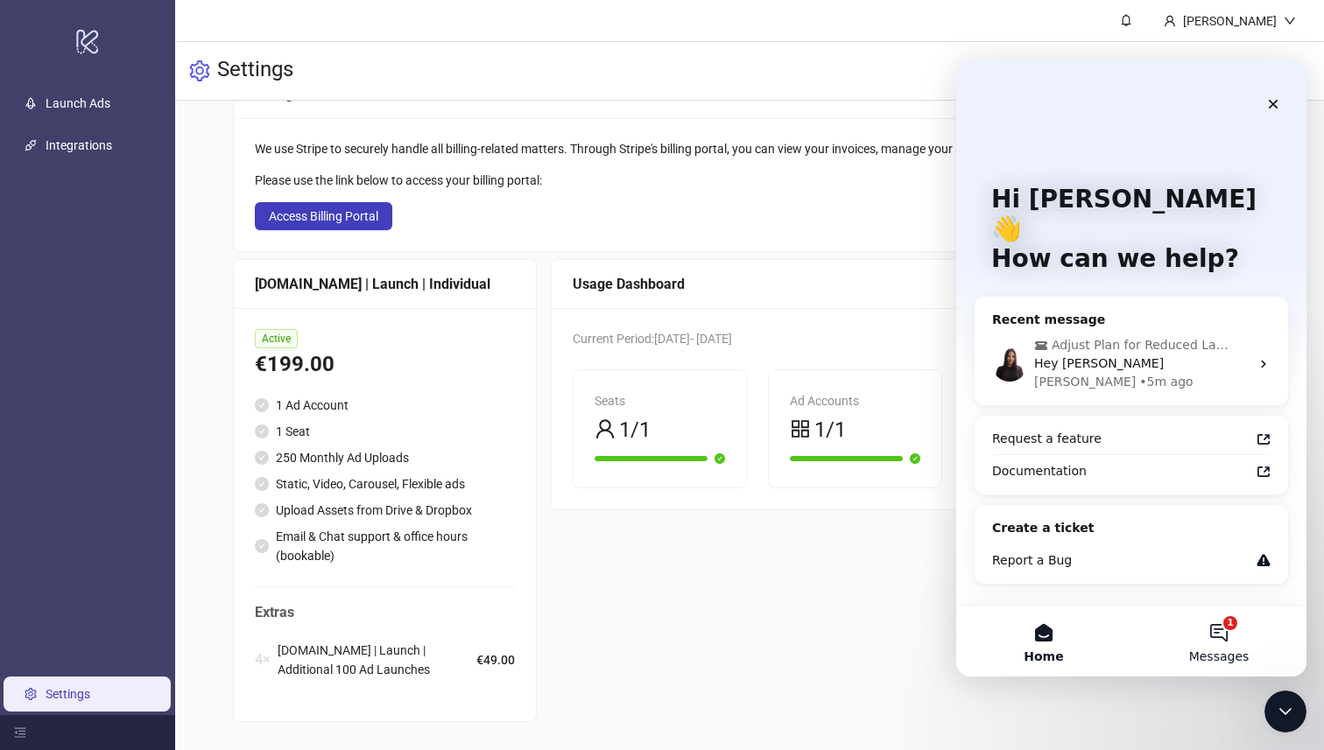
click at [1139, 640] on button "1 Messages" at bounding box center [1218, 642] width 175 height 70
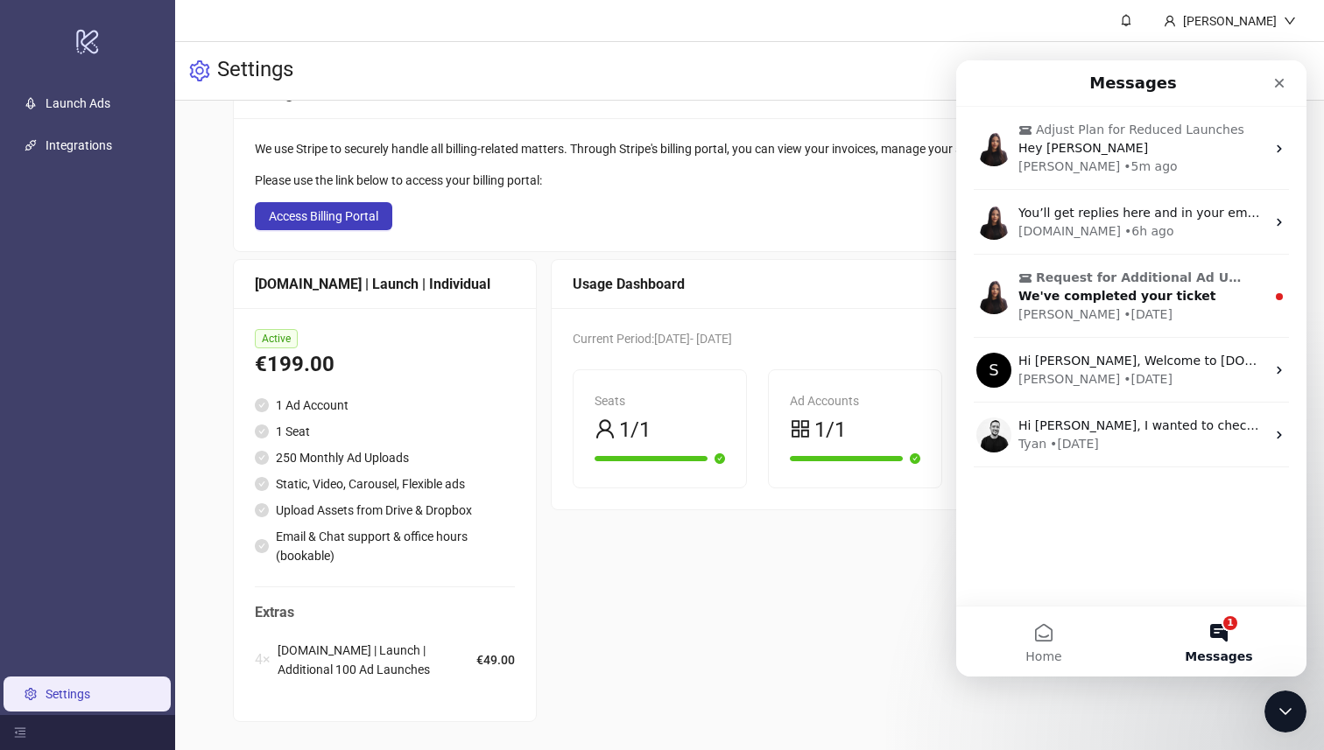
click at [1139, 640] on button "1 Messages" at bounding box center [1218, 642] width 175 height 70
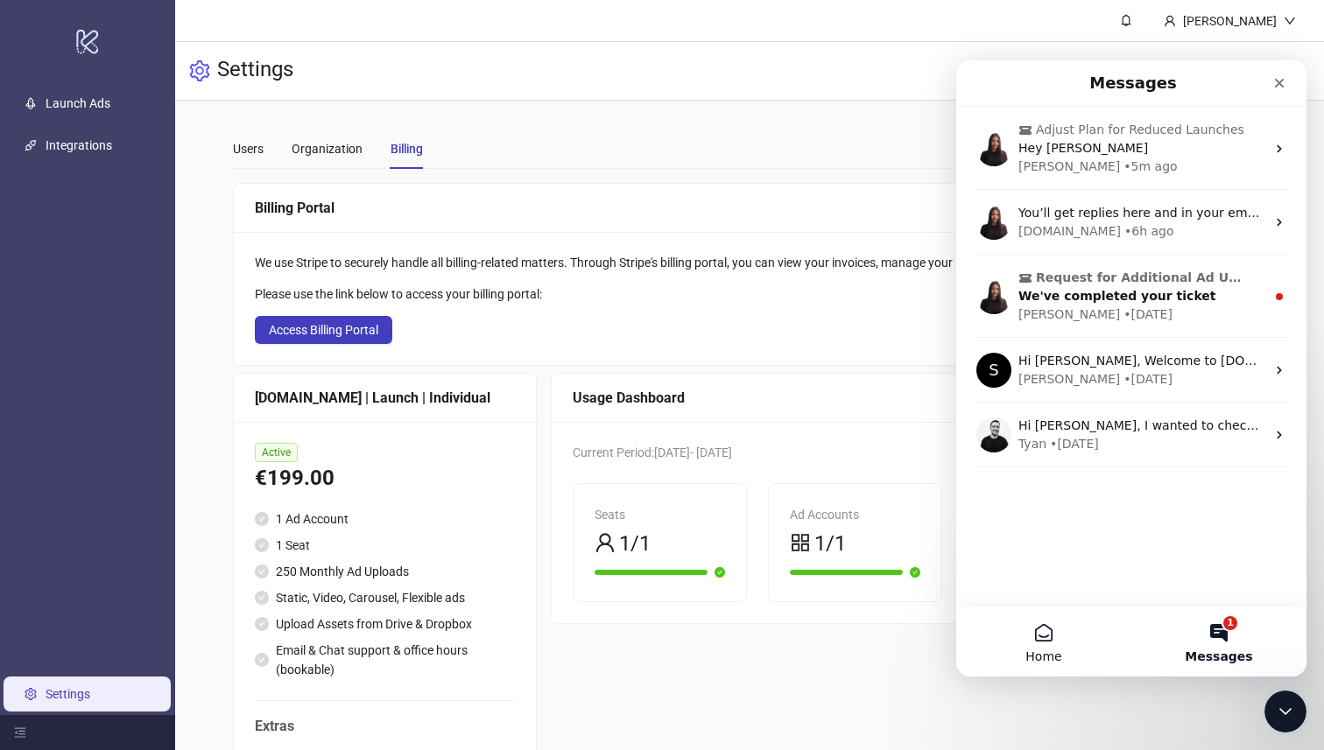
click at [1046, 613] on button "Home" at bounding box center [1043, 642] width 175 height 70
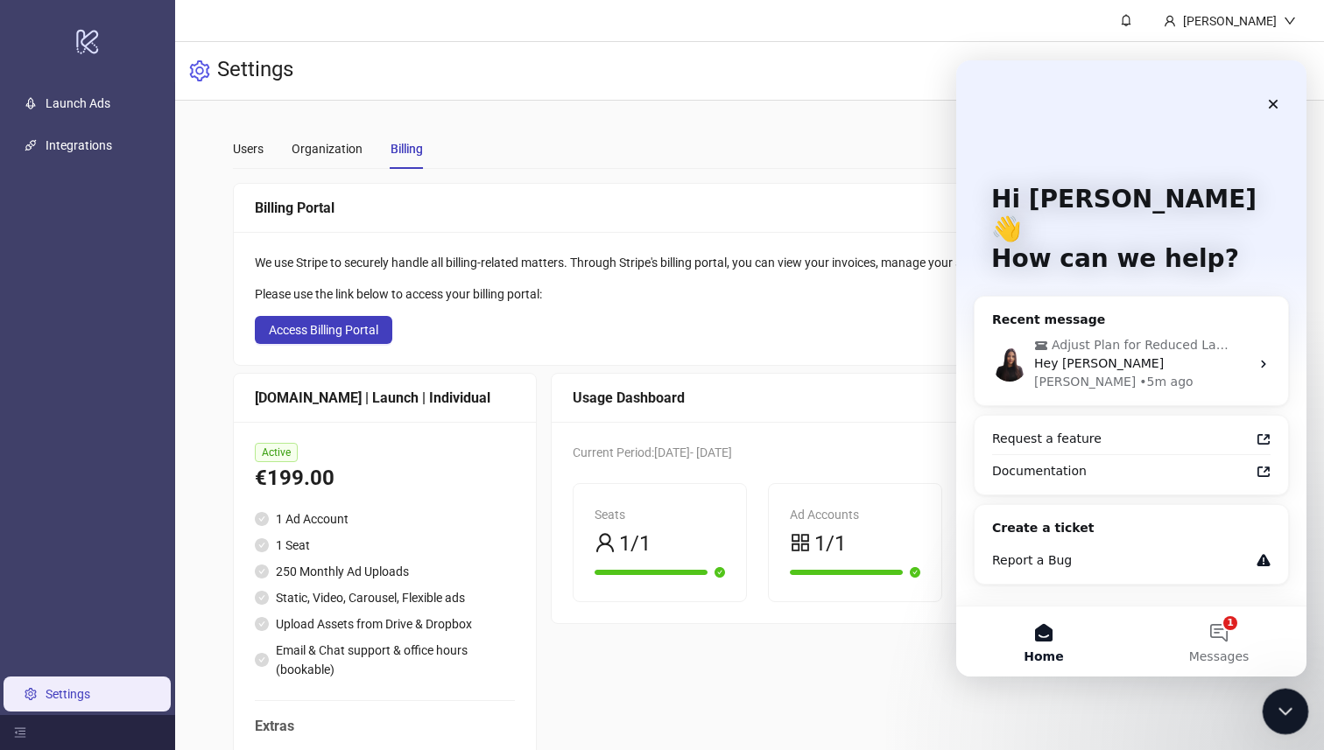
click at [1287, 717] on icon "Close Intercom Messenger" at bounding box center [1282, 709] width 21 height 21
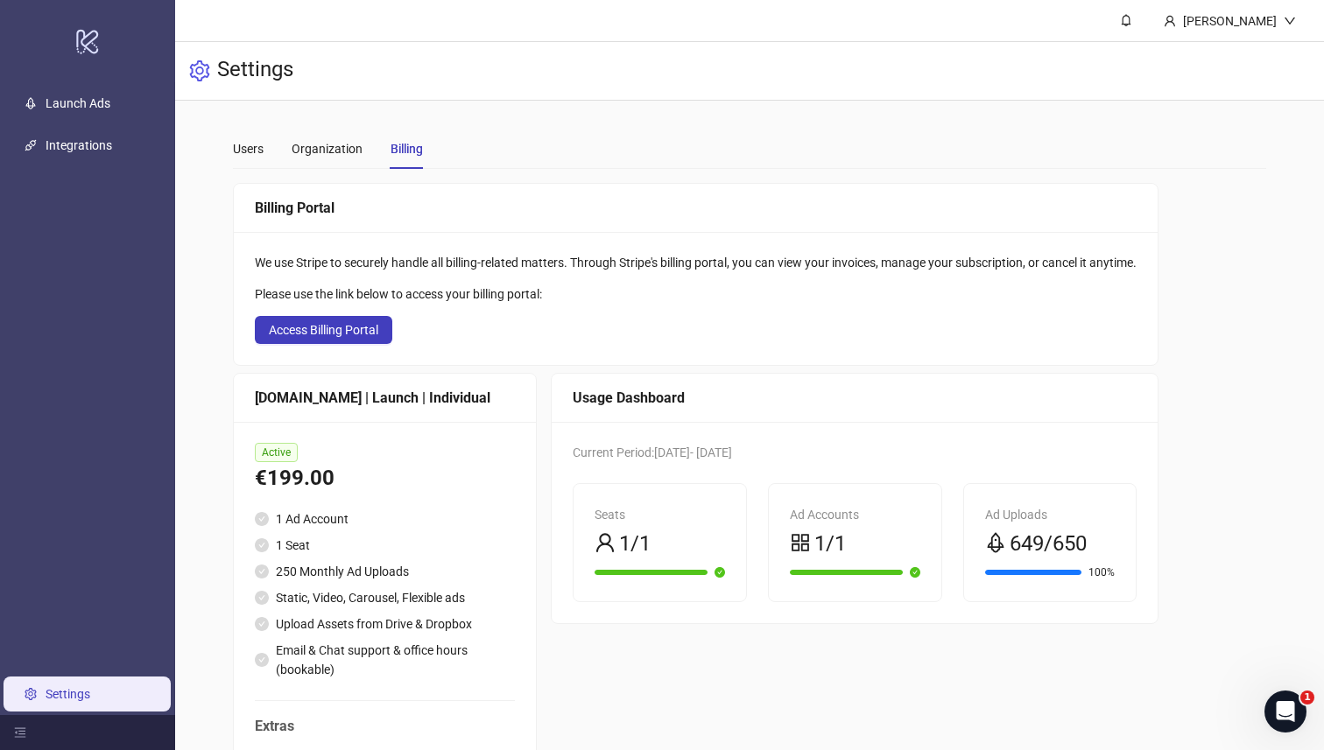
click at [1276, 680] on main "Users Organization Billing Add people who can access your organization as edito…" at bounding box center [749, 483] width 1060 height 764
click at [1271, 714] on icon "Open Intercom Messenger" at bounding box center [1283, 709] width 29 height 29
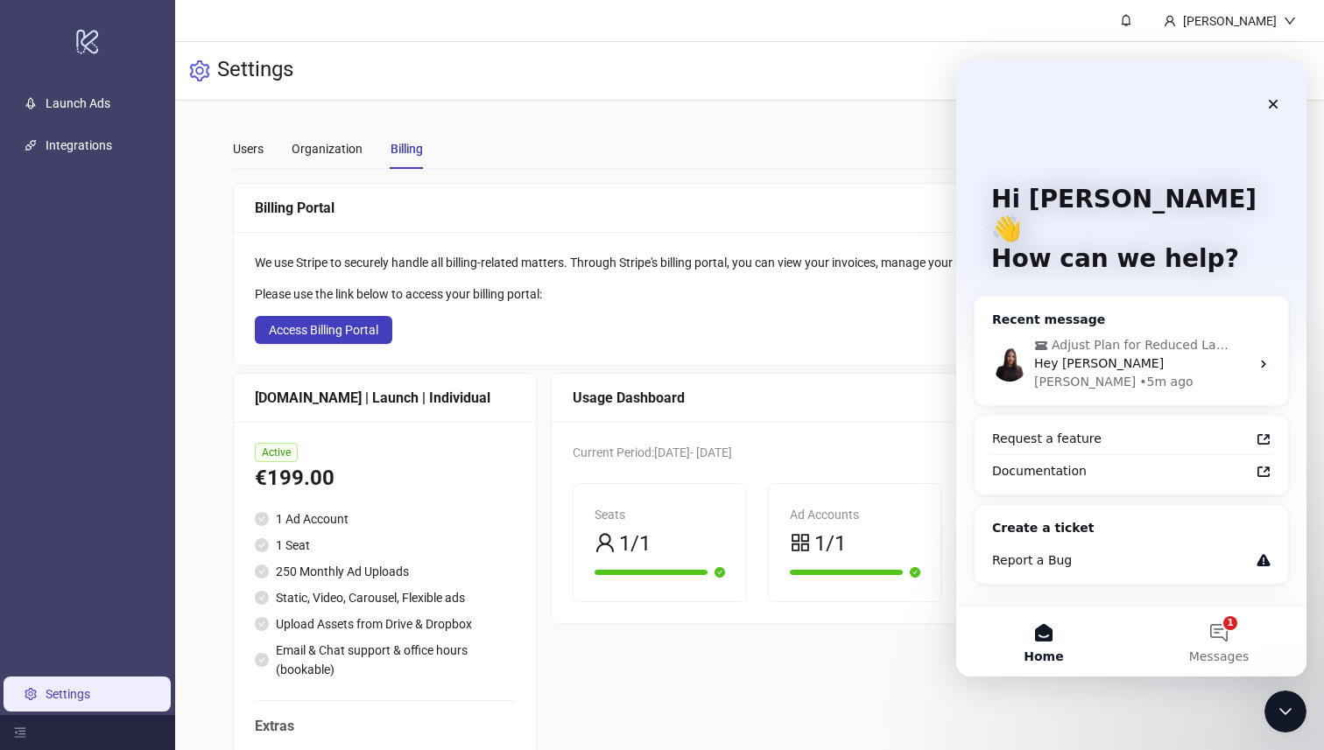
click at [1058, 311] on div "Recent message" at bounding box center [1131, 320] width 278 height 18
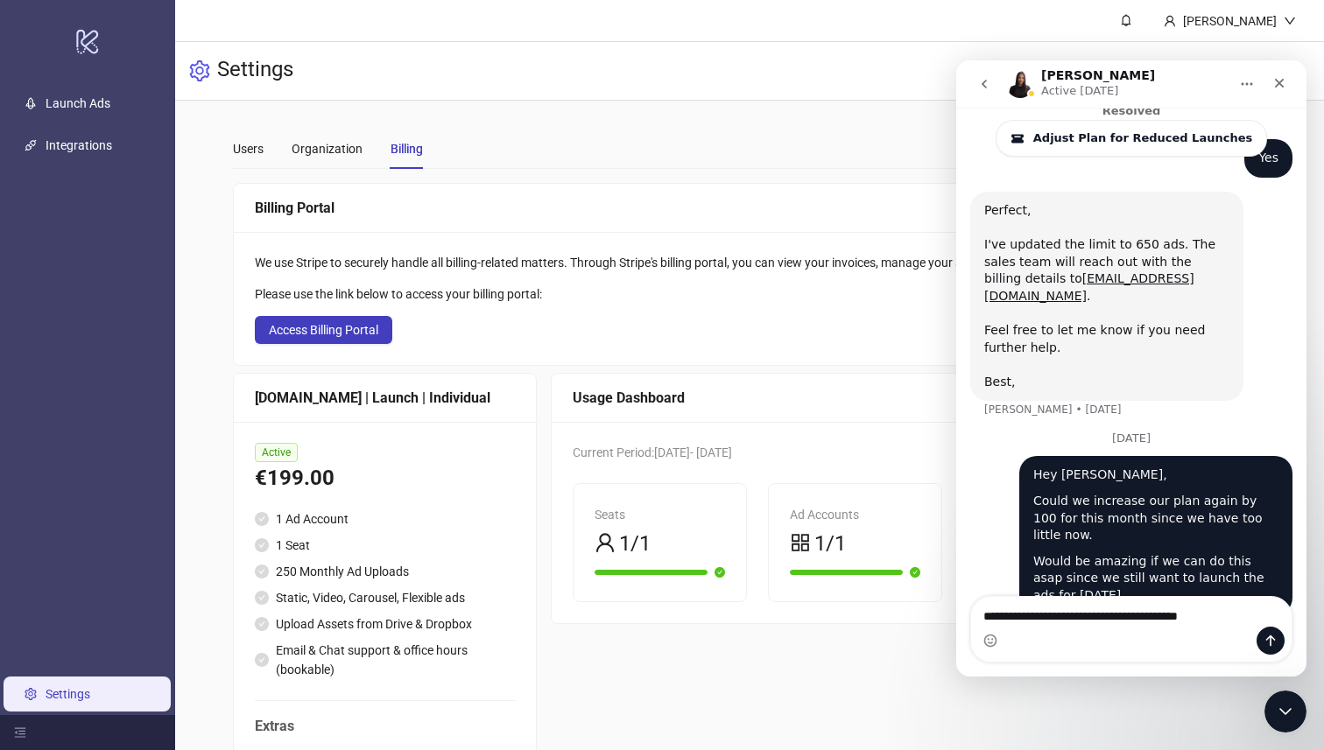
scroll to position [722, 0]
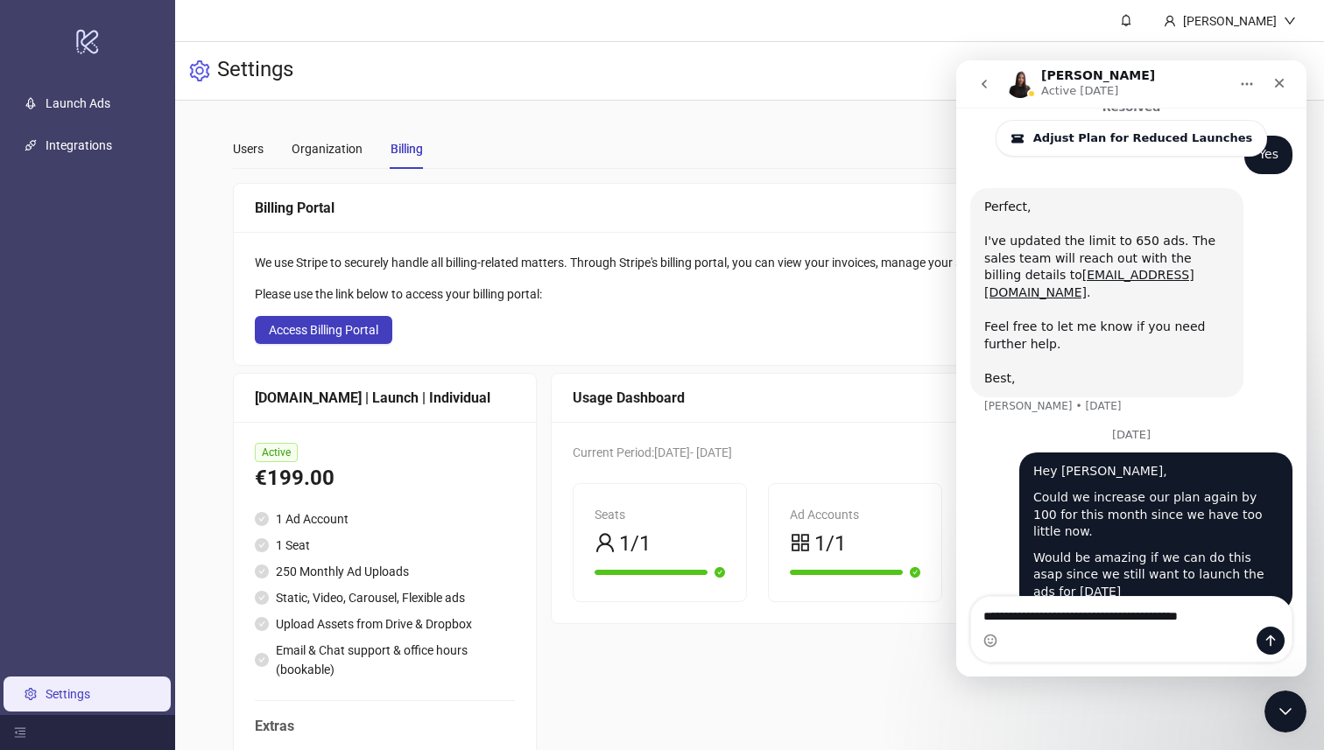
click at [1176, 602] on textarea "**********" at bounding box center [1131, 612] width 320 height 30
click at [1242, 86] on icon "Home" at bounding box center [1247, 84] width 14 height 14
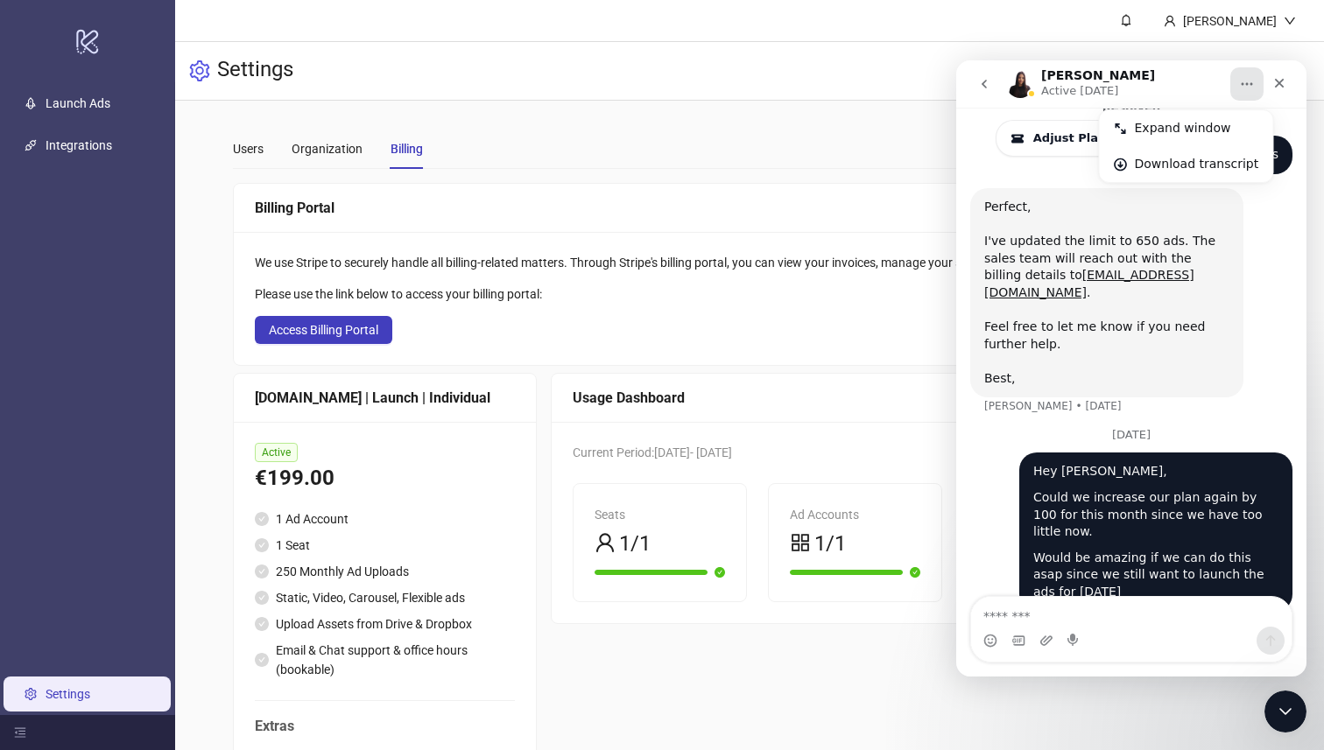
click at [1242, 86] on icon "Home" at bounding box center [1247, 84] width 14 height 14
drag, startPoint x: 1285, startPoint y: 81, endPoint x: 2242, endPoint y: 130, distance: 957.4
click at [1285, 81] on icon "Close" at bounding box center [1279, 83] width 14 height 14
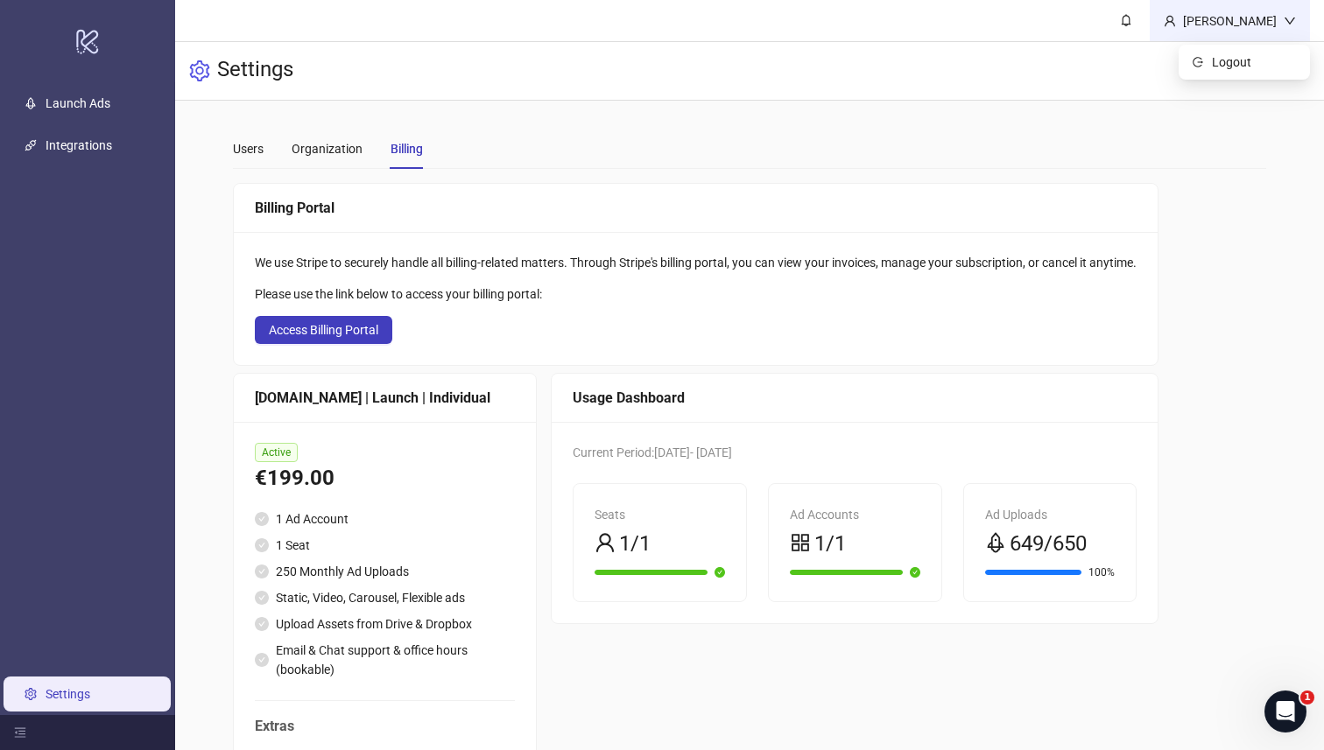
click at [1285, 8] on div "[PERSON_NAME]" at bounding box center [1230, 20] width 160 height 41
click at [1245, 39] on div "[PERSON_NAME]" at bounding box center [1230, 20] width 160 height 41
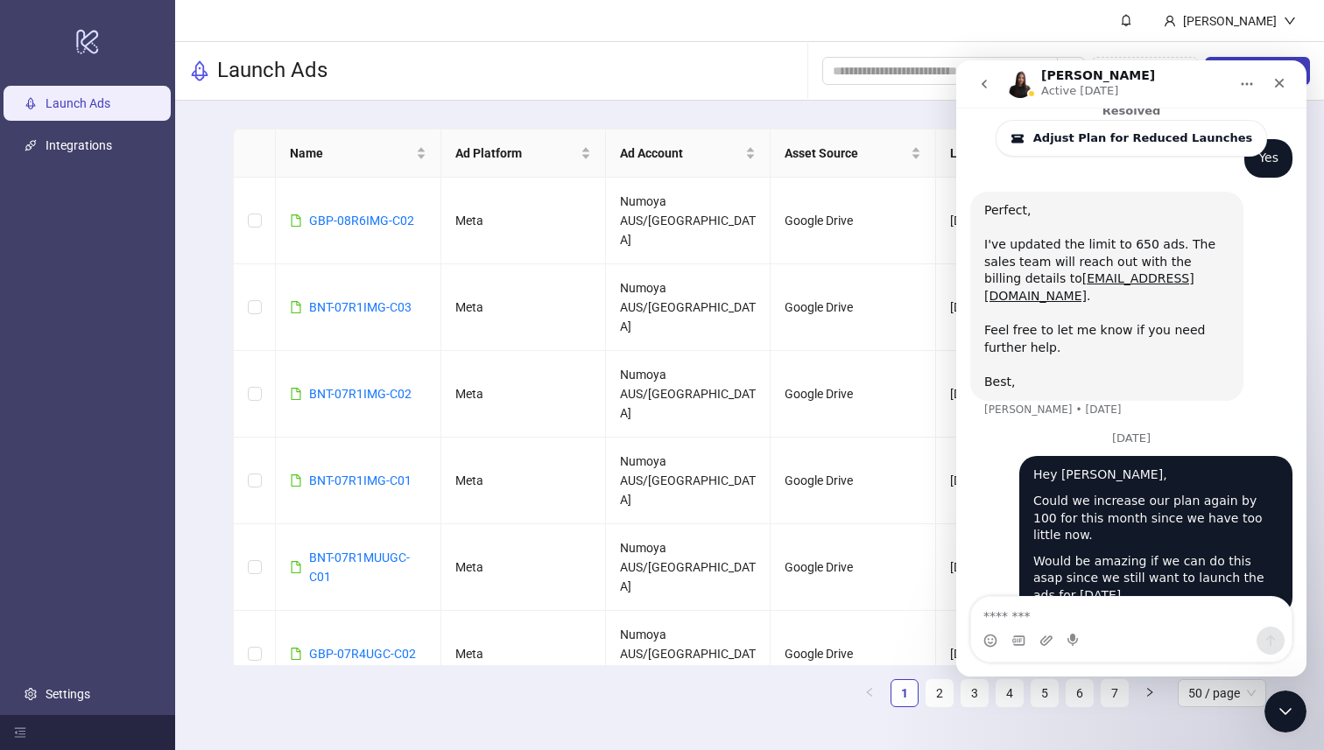
scroll to position [722, 0]
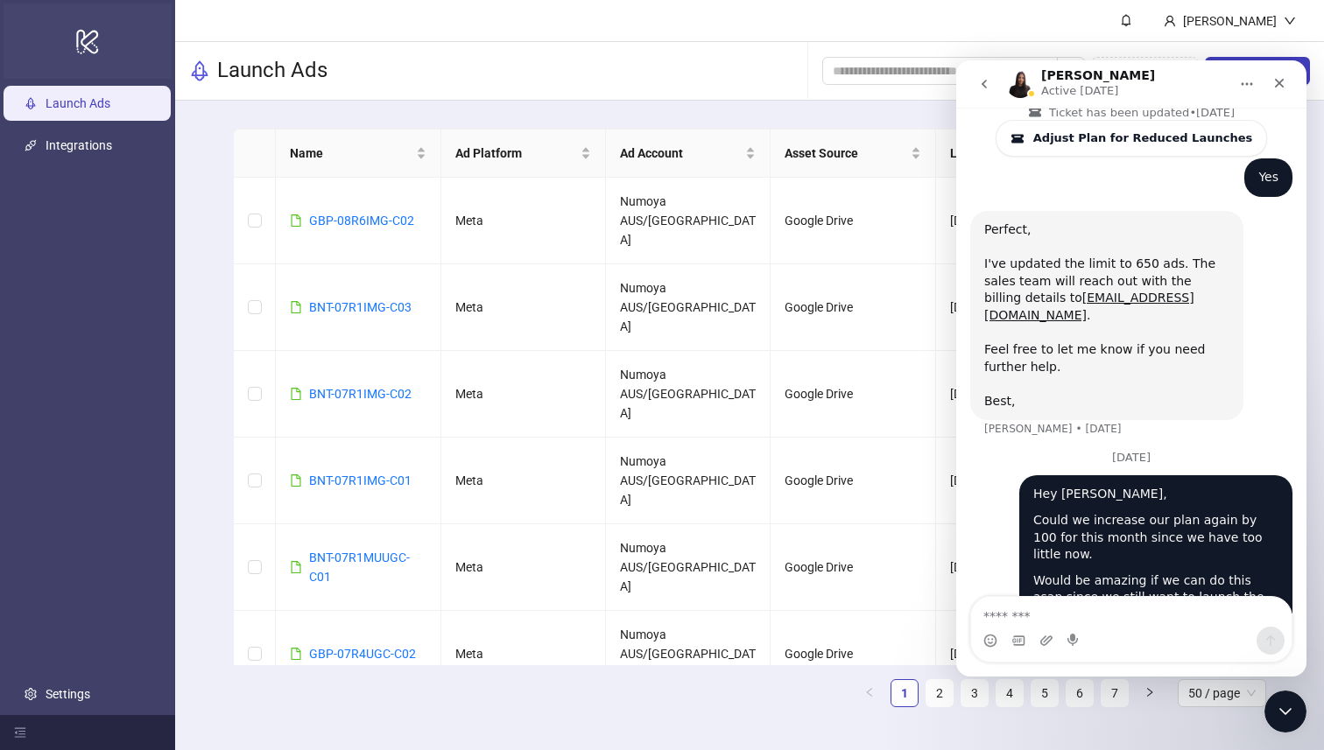
scroll to position [722, 0]
